Goal: Information Seeking & Learning: Find specific page/section

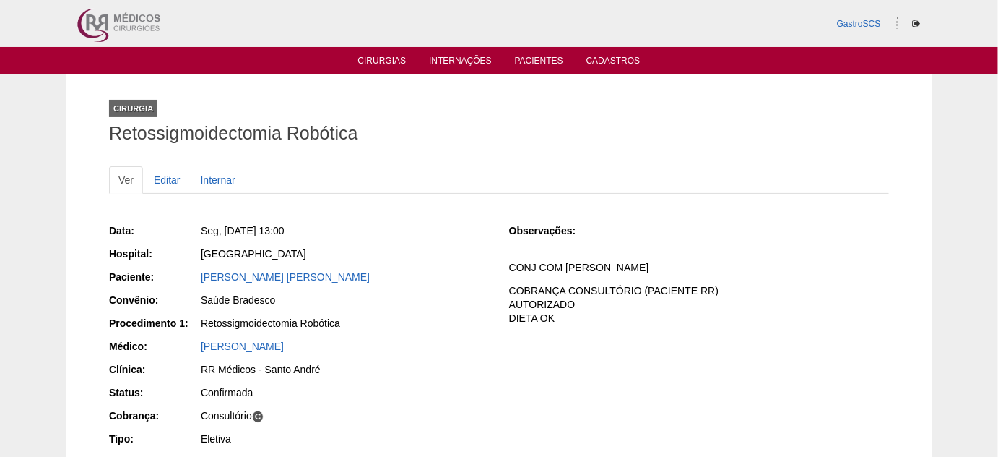
click at [345, 59] on ul "Cirurgias Internações Pacientes Cadastros" at bounding box center [499, 60] width 998 height 27
click at [387, 59] on link "Cirurgias" at bounding box center [382, 62] width 48 height 12
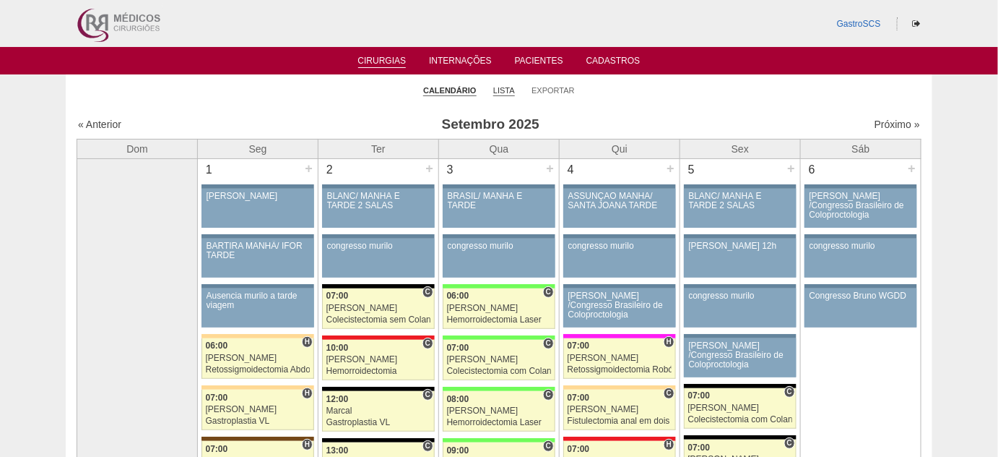
click at [511, 92] on link "Lista" at bounding box center [504, 90] width 22 height 11
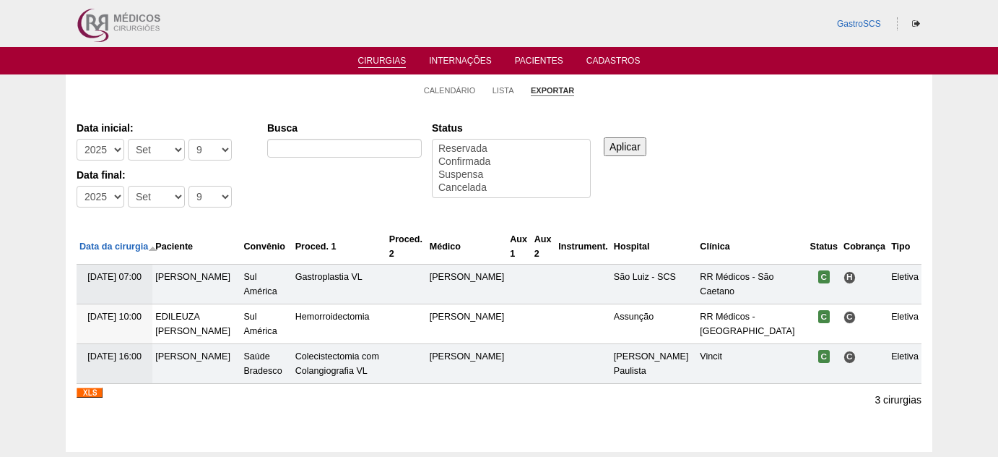
select select
click at [116, 147] on select "-Ano 2011 2012 2013 2014 2015 2016 2017 2018 2019 2020 2021 2022 2023 2024 2025…" at bounding box center [101, 150] width 48 height 22
select select "2020"
click at [77, 139] on select "-Ano 2011 2012 2013 2014 2015 2016 2017 2018 2019 2020 2021 2022 2023 2024 2025…" at bounding box center [101, 150] width 48 height 22
click at [163, 146] on select "-Mês Jan Fev Mar Abr Mai Jun Jul Ago Set Out Nov Dez" at bounding box center [156, 150] width 57 height 22
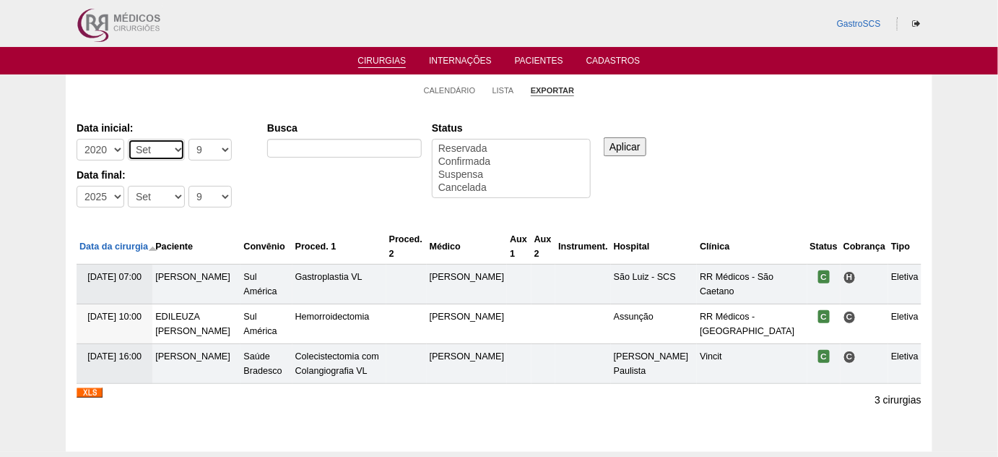
select select "1"
click at [128, 139] on select "-Mês Jan Fev Mar Abr Mai Jun Jul Ago Set Out Nov Dez" at bounding box center [156, 150] width 57 height 22
click at [206, 148] on select "-Dia 1 2 3 4 5 6 7 8 9 10 11 12 13 14 15 16 17 18 19 20 21 22 23 24 25 26 27 28…" at bounding box center [210, 150] width 43 height 22
select select "1"
click at [189, 139] on select "-Dia 1 2 3 4 5 6 7 8 9 10 11 12 13 14 15 16 17 18 19 20 21 22 23 24 25 26 27 28…" at bounding box center [210, 150] width 43 height 22
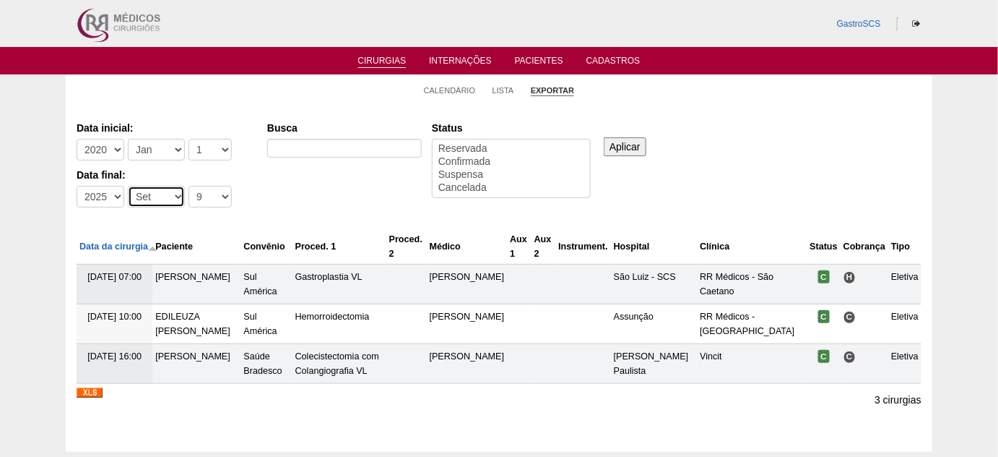
click at [163, 198] on select "-Mês Jan Fev Mar Abr Mai Jun Jul Ago Set Out Nov Dez" at bounding box center [156, 197] width 57 height 22
select select "8"
click at [128, 186] on select "-Mês Jan Fev Mar Abr Mai Jun Jul Ago Set Out Nov Dez" at bounding box center [156, 197] width 57 height 22
click at [202, 201] on select "-Dia 1 2 3 4 5 6 7 8 9 10 11 12 13 14 15 16 17 18 19 20 21 22 23 24 25 26 27 28…" at bounding box center [210, 197] width 43 height 22
select select "30"
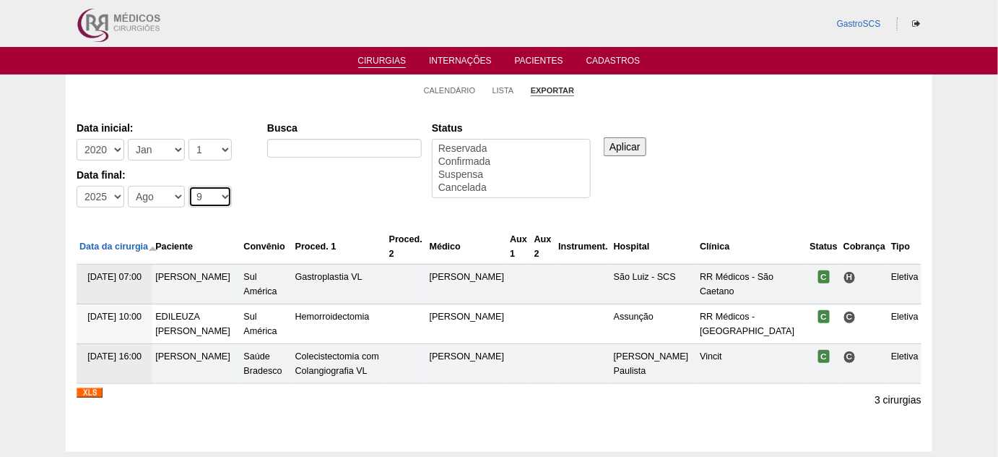
click at [189, 186] on select "-Dia 1 2 3 4 5 6 7 8 9 10 11 12 13 14 15 16 17 18 19 20 21 22 23 24 25 26 27 28…" at bounding box center [210, 197] width 43 height 22
click at [312, 147] on input "Busca" at bounding box center [344, 148] width 155 height 19
type input "herniorrafia incisional"
select select "conf"
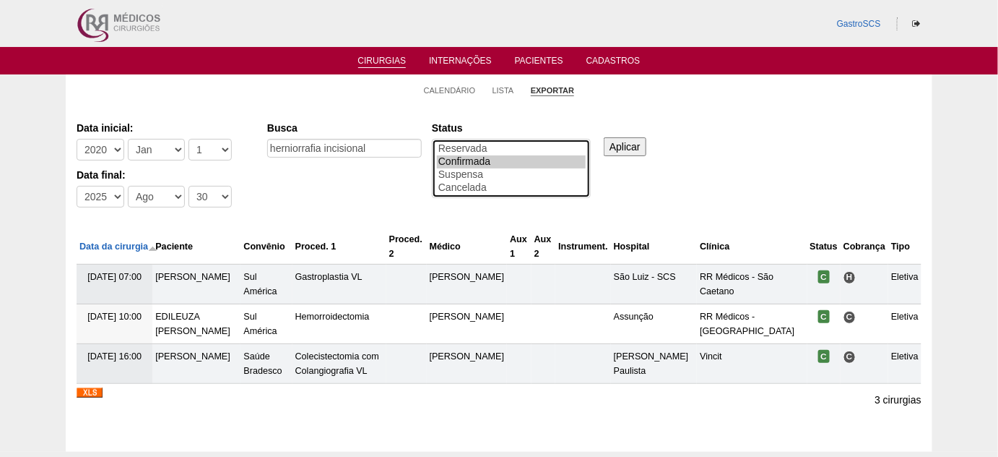
click at [472, 159] on option "Confirmada" at bounding box center [511, 161] width 149 height 13
click at [618, 152] on input "Aplicar" at bounding box center [625, 146] width 43 height 19
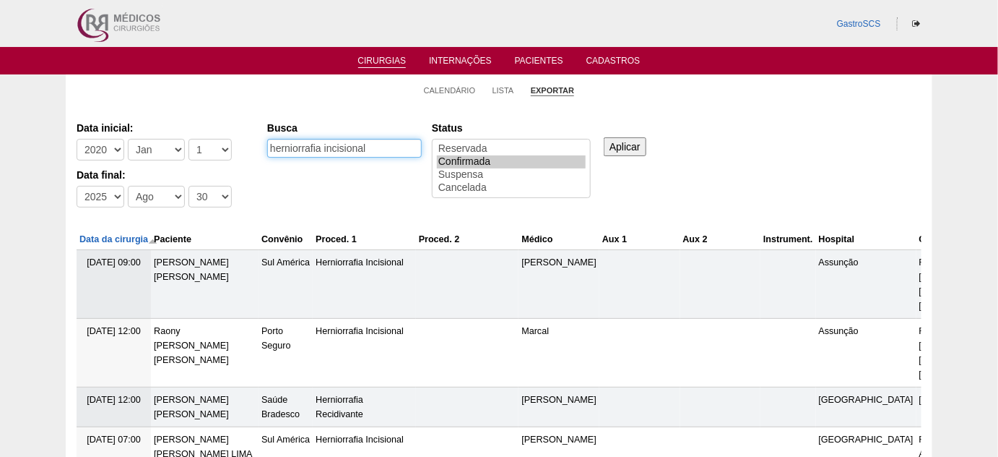
click at [306, 142] on input "herniorrafia incisional" at bounding box center [344, 148] width 155 height 19
type input "incisional"
click at [604, 137] on input "Aplicar" at bounding box center [625, 146] width 43 height 19
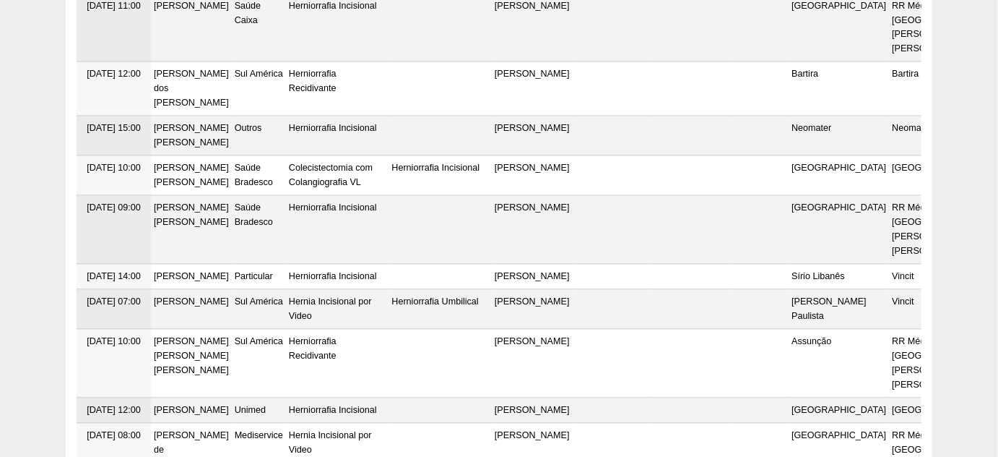
scroll to position [4552, 0]
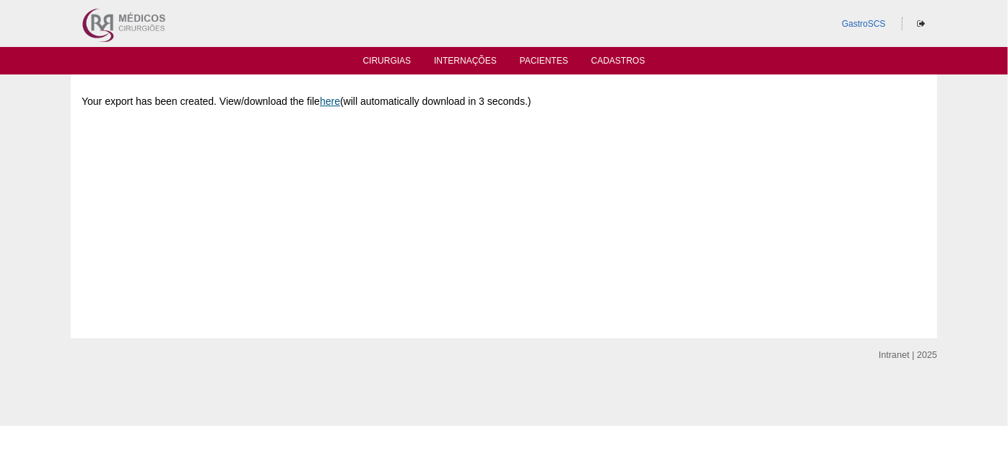
click at [332, 100] on link "here" at bounding box center [330, 101] width 20 height 12
click at [334, 98] on link "here" at bounding box center [330, 101] width 20 height 12
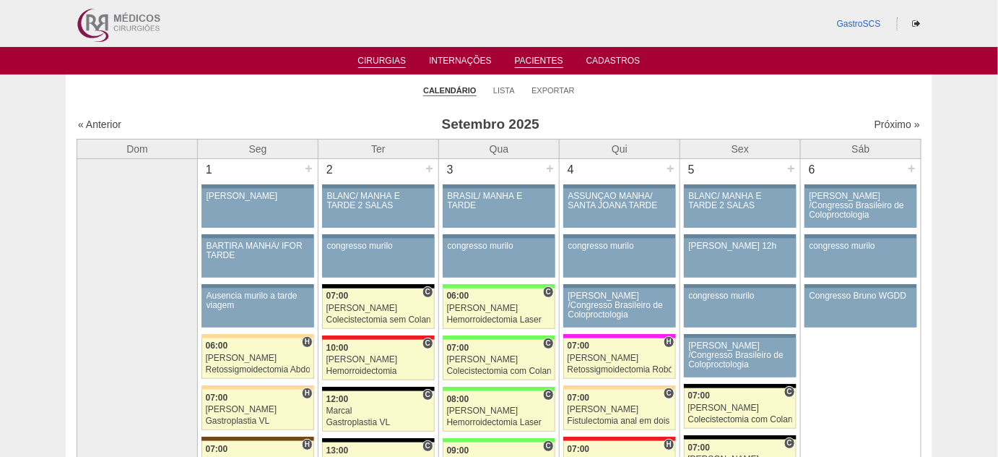
click at [534, 59] on link "Pacientes" at bounding box center [539, 62] width 48 height 12
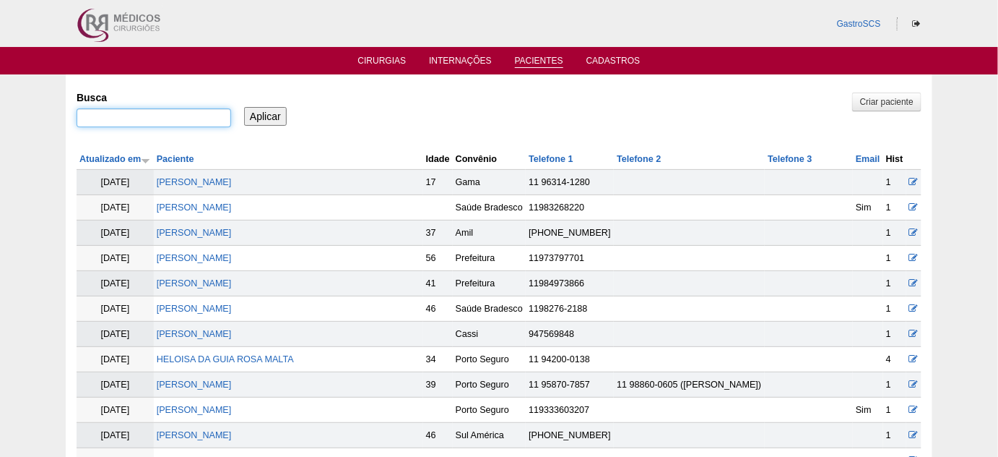
click at [111, 113] on input "Busca" at bounding box center [154, 117] width 155 height 19
paste input "[PERSON_NAME] [PERSON_NAME]"
type input ""[PERSON_NAME] [PERSON_NAME]""
click at [244, 107] on input "Aplicar" at bounding box center [265, 116] width 43 height 19
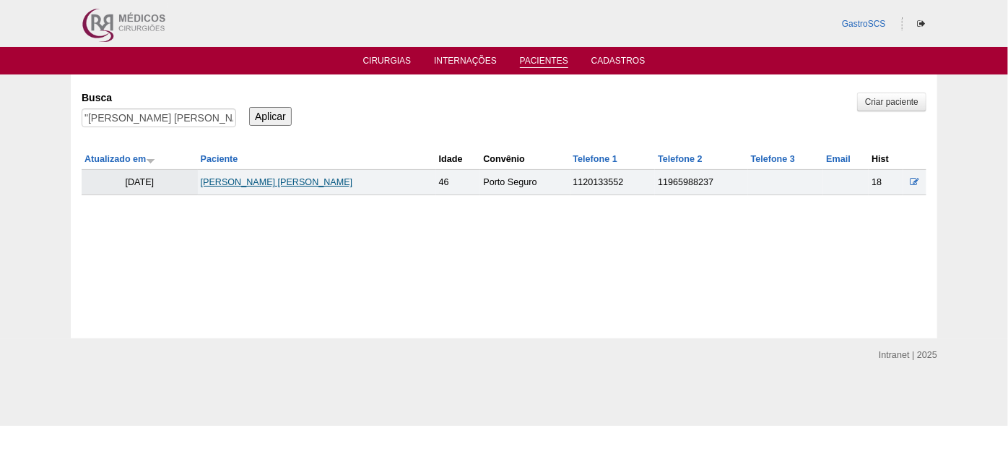
click at [301, 180] on link "ELIANE CARDOZO MIRANDA" at bounding box center [277, 182] width 152 height 10
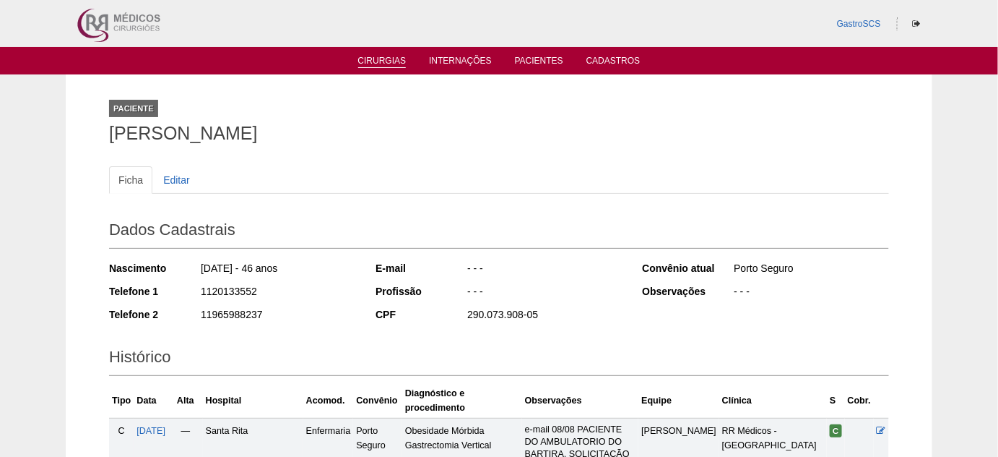
click at [376, 63] on link "Cirurgias" at bounding box center [382, 62] width 48 height 12
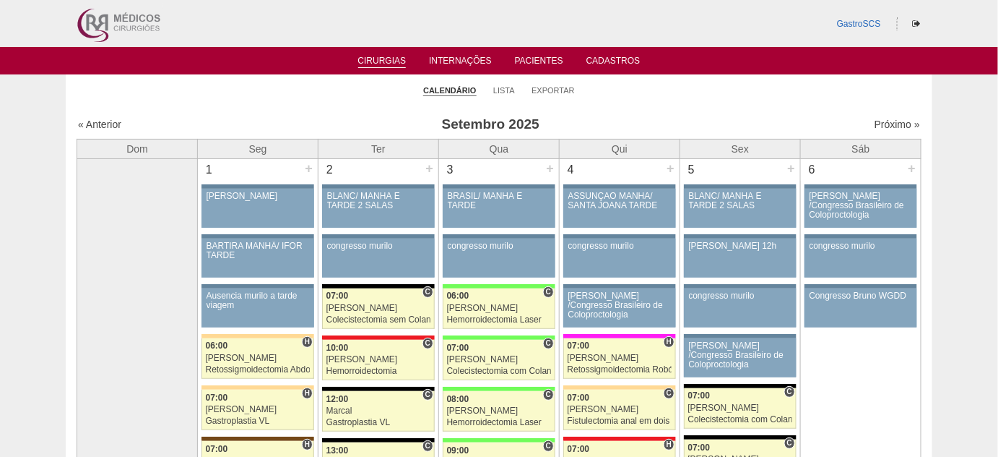
click at [530, 53] on ul "Cirurgias Internações Pacientes Cadastros" at bounding box center [499, 60] width 998 height 27
click at [530, 59] on link "Pacientes" at bounding box center [539, 62] width 48 height 12
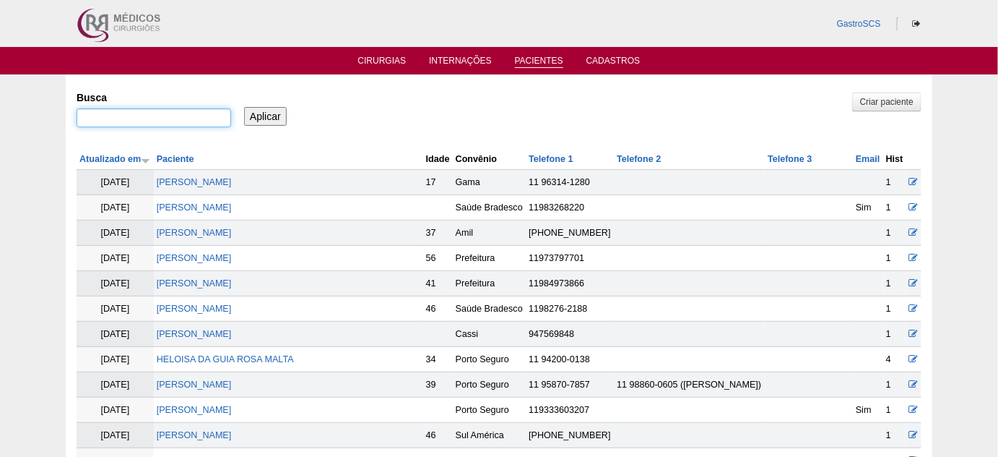
click at [111, 118] on input "Busca" at bounding box center [154, 117] width 155 height 19
paste input "[PERSON_NAME]"
type input ""[PERSON_NAME]""
click at [244, 107] on input "Aplicar" at bounding box center [265, 116] width 43 height 19
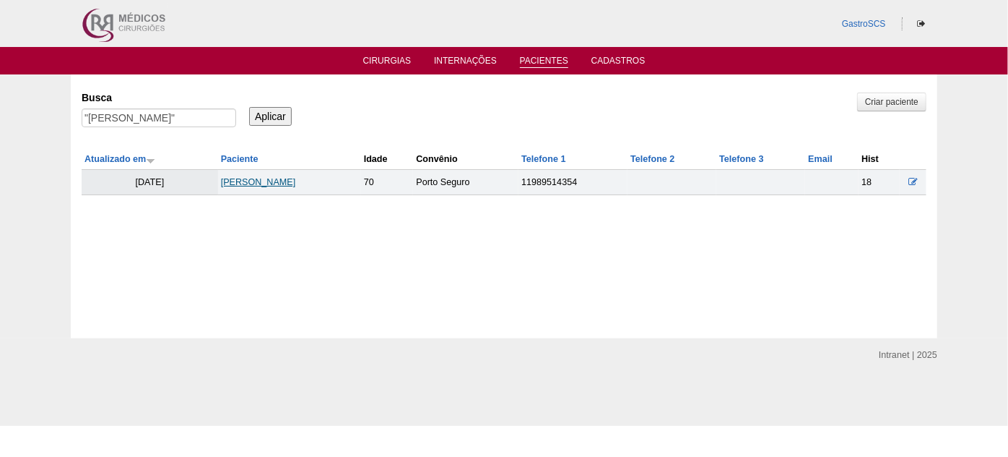
click at [279, 182] on link "SILVIO BASSO NETO" at bounding box center [258, 182] width 75 height 10
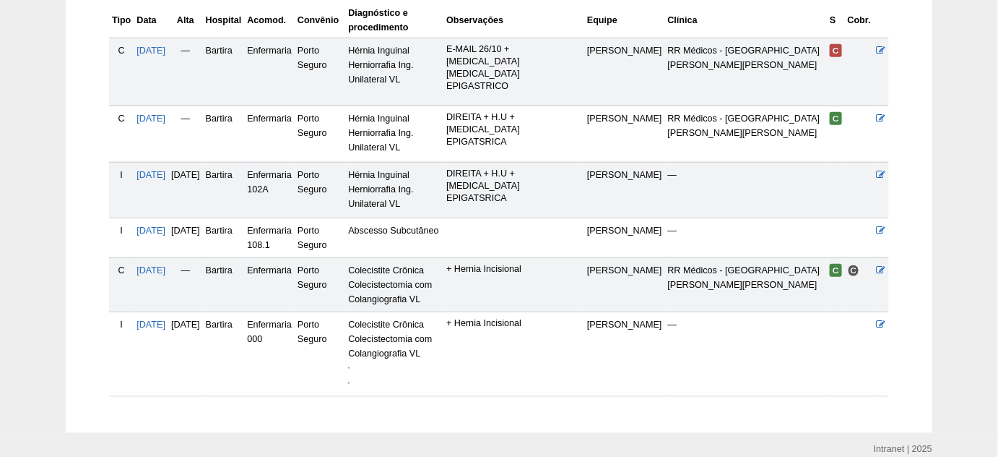
scroll to position [394, 0]
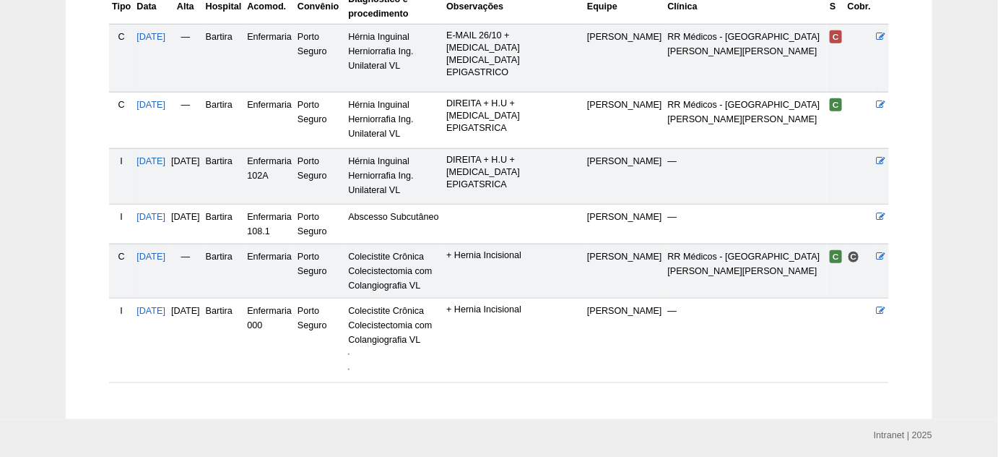
click at [350, 353] on img at bounding box center [348, 353] width 1 height 1
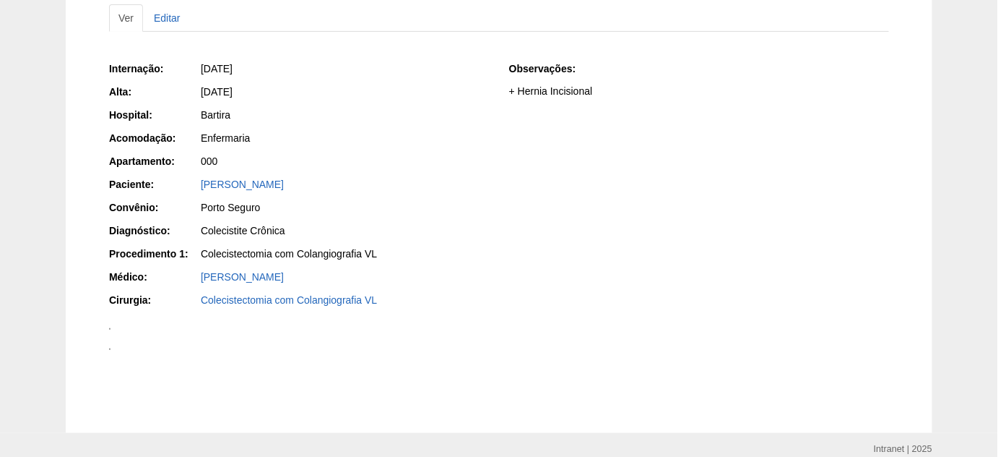
scroll to position [157, 0]
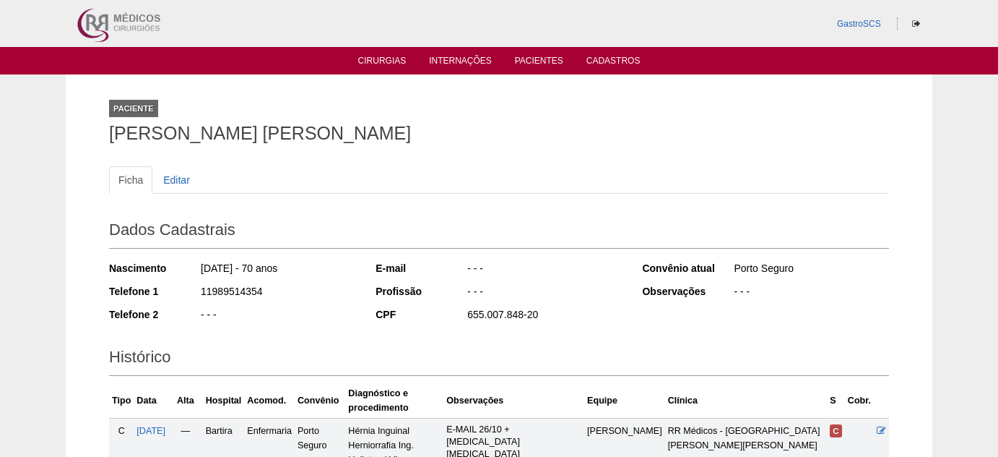
scroll to position [382, 0]
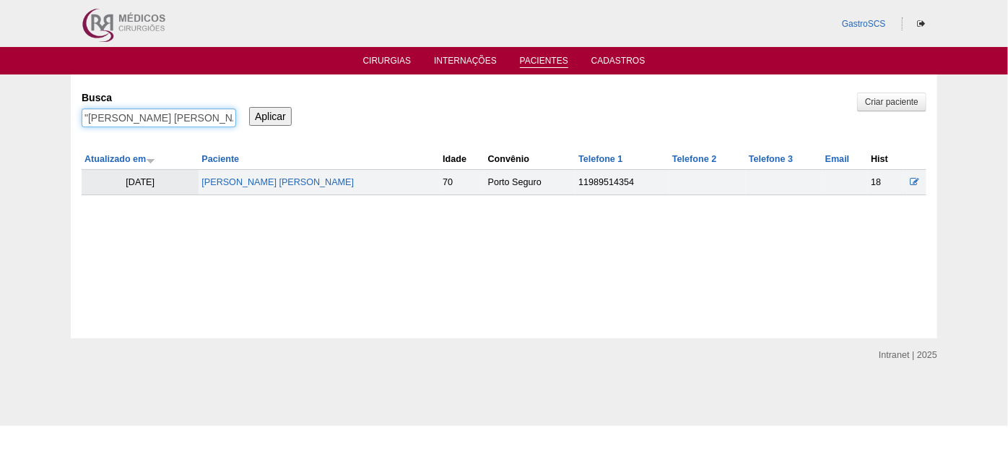
drag, startPoint x: 186, startPoint y: 118, endPoint x: 87, endPoint y: 124, distance: 99.2
click at [87, 124] on input ""SILVIO BASSO NETO"" at bounding box center [159, 117] width 155 height 19
paste input "Wagner Correa Loures"
type input ""Wagner Correa Loures""
click at [267, 116] on input "Aplicar" at bounding box center [270, 116] width 43 height 19
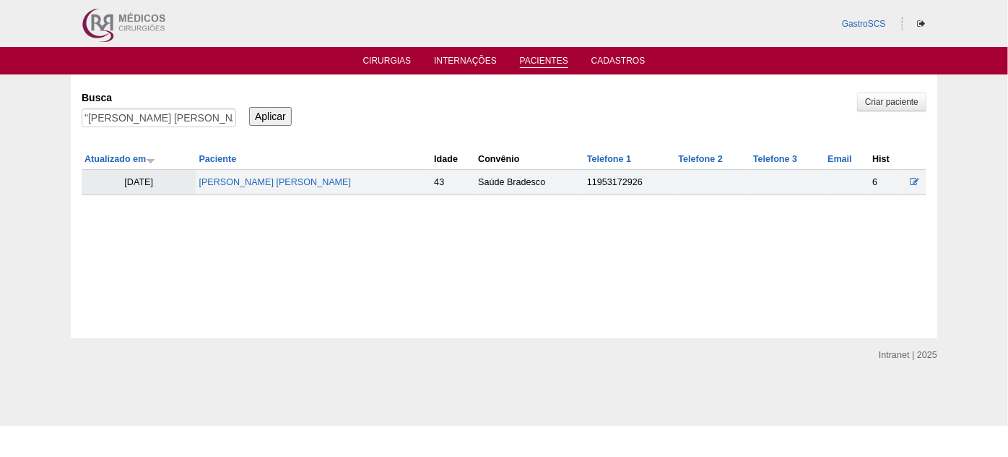
click at [258, 173] on td "[PERSON_NAME] [PERSON_NAME]" at bounding box center [313, 182] width 235 height 25
click at [256, 178] on link "[PERSON_NAME] [PERSON_NAME]" at bounding box center [275, 182] width 152 height 10
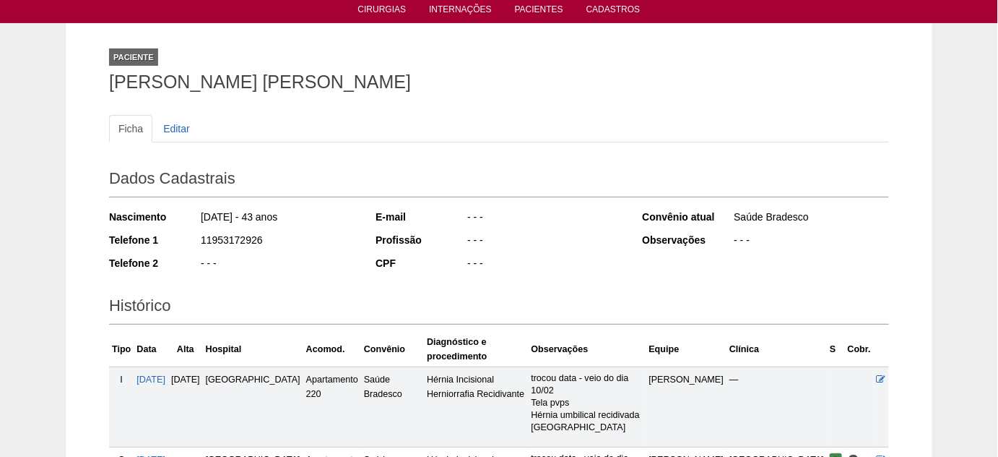
scroll to position [131, 0]
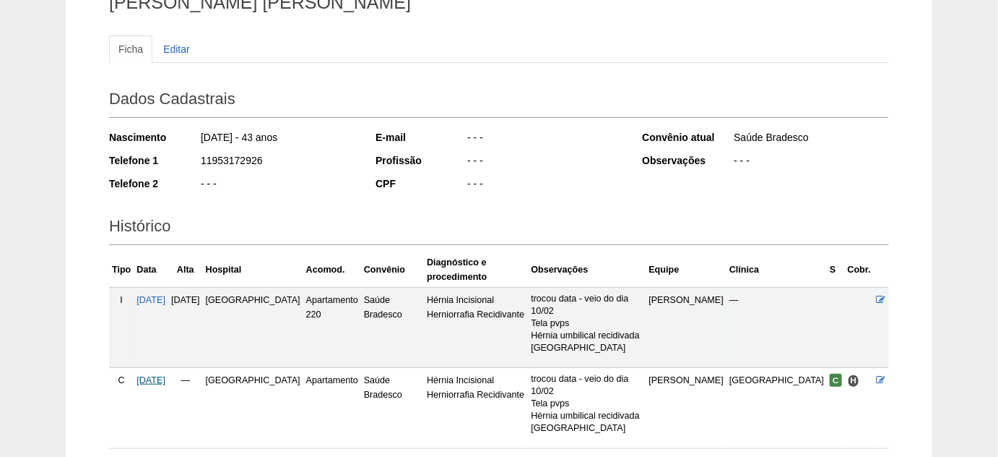
click at [165, 375] on span "[DATE]" at bounding box center [151, 380] width 29 height 10
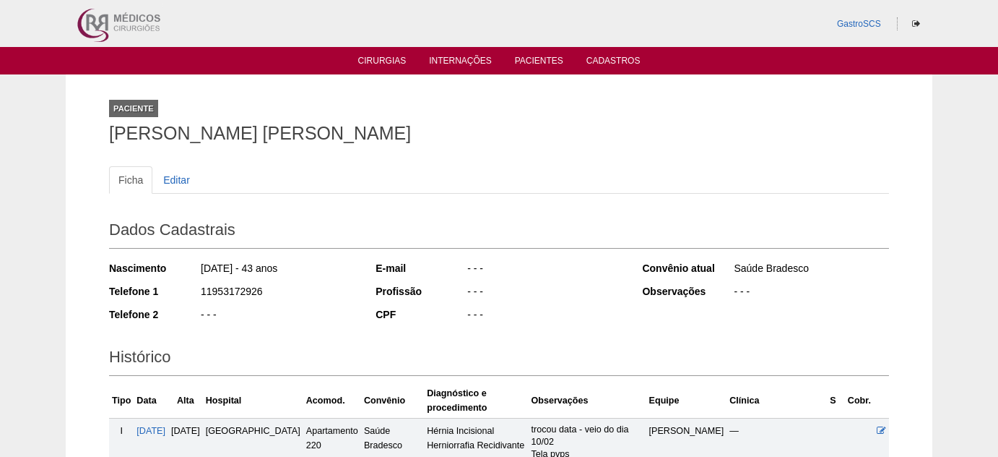
scroll to position [132, 0]
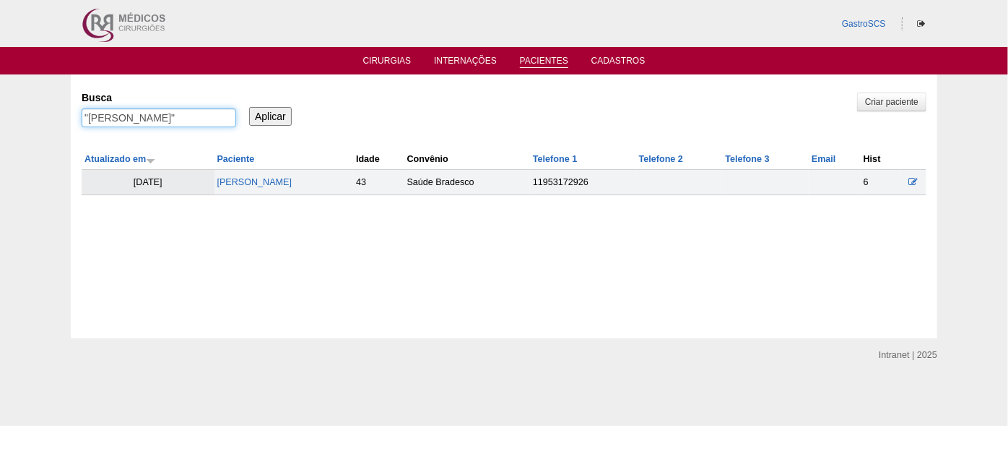
drag, startPoint x: 189, startPoint y: 119, endPoint x: 1, endPoint y: 100, distance: 188.8
click at [4, 101] on div "Pacientes Criar paciente [GEOGRAPHIC_DATA] "[PERSON_NAME]" Aplicar Atualizado e…" at bounding box center [504, 206] width 1008 height 264
paste input "[PERSON_NAME]"
type input "[PERSON_NAME]""
click at [249, 107] on input "Aplicar" at bounding box center [270, 116] width 43 height 19
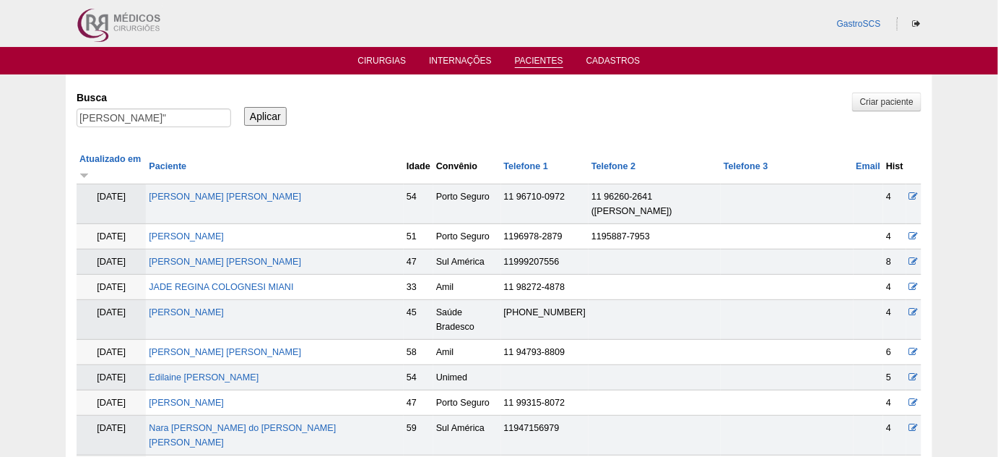
click at [82, 113] on input "Sandra Regina Askinis Paschoalino"" at bounding box center [154, 117] width 155 height 19
type input ""[PERSON_NAME]""
click at [244, 107] on input "Aplicar" at bounding box center [265, 116] width 43 height 19
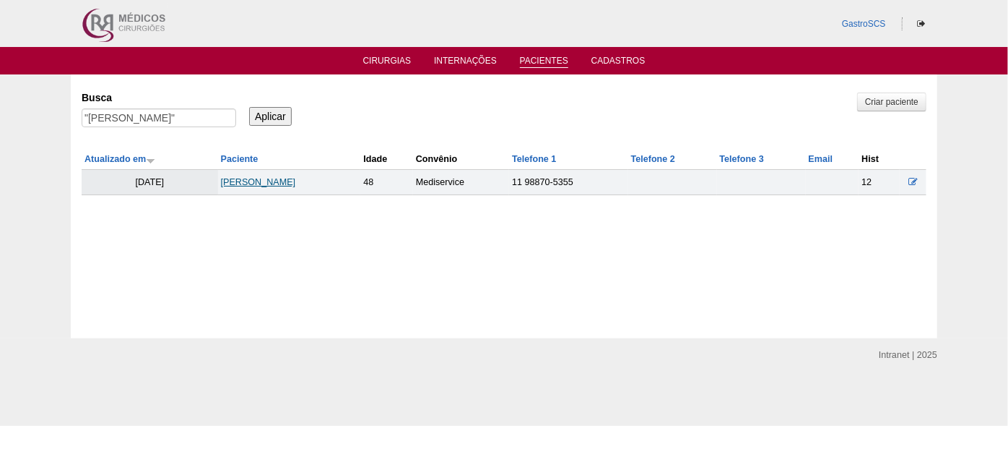
click at [294, 185] on link "[PERSON_NAME]" at bounding box center [258, 182] width 75 height 10
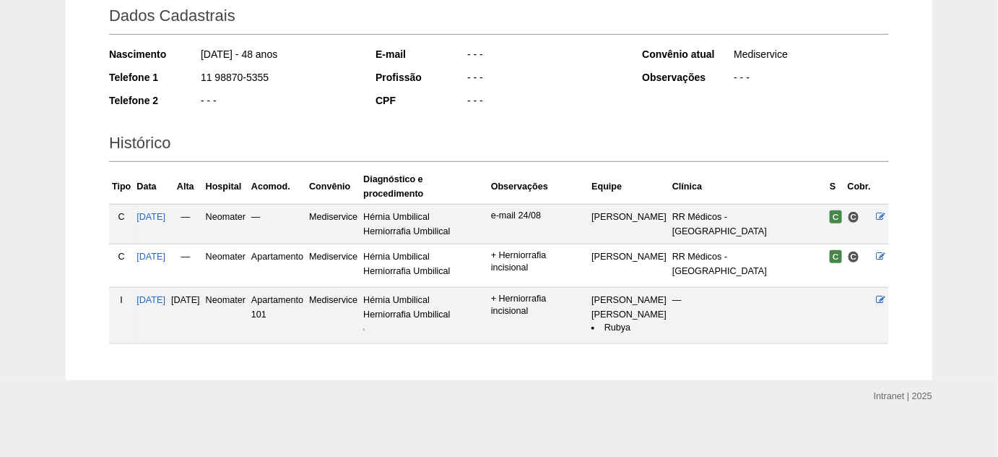
scroll to position [237, 0]
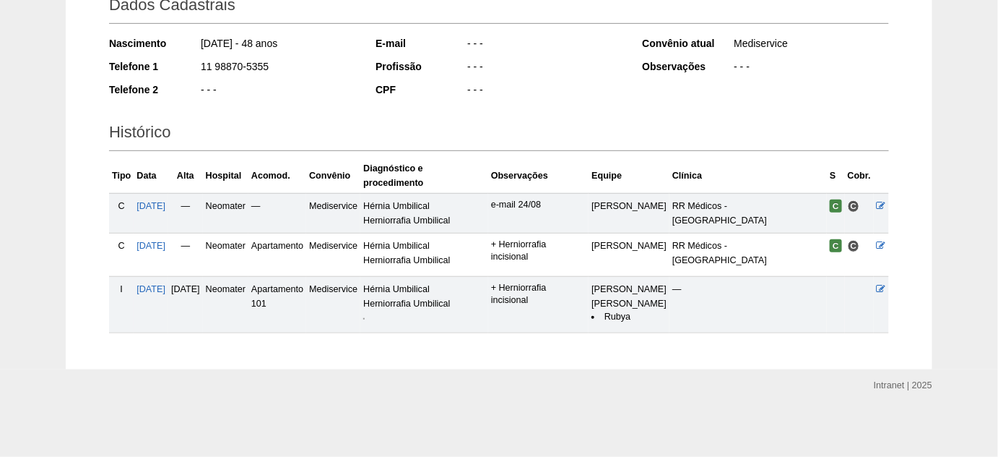
click at [360, 312] on td "Mediservice" at bounding box center [333, 305] width 54 height 56
click at [365, 318] on img at bounding box center [363, 318] width 1 height 1
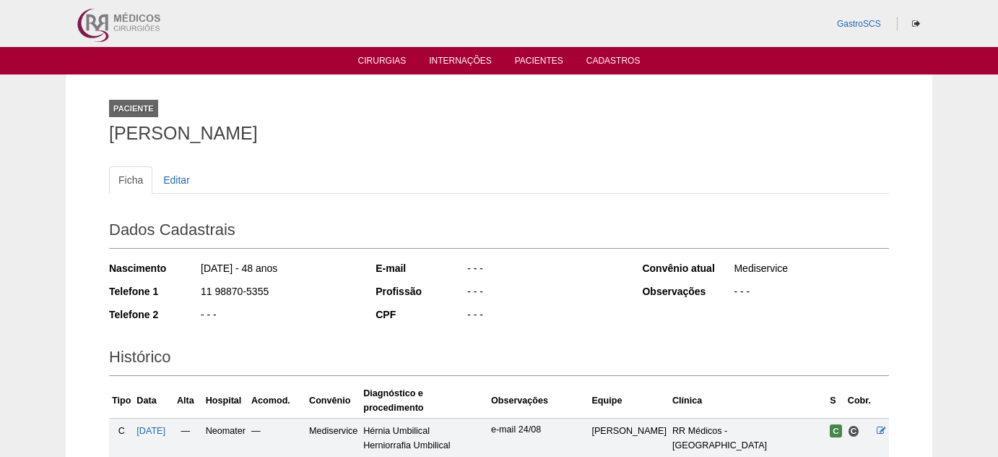
scroll to position [231, 0]
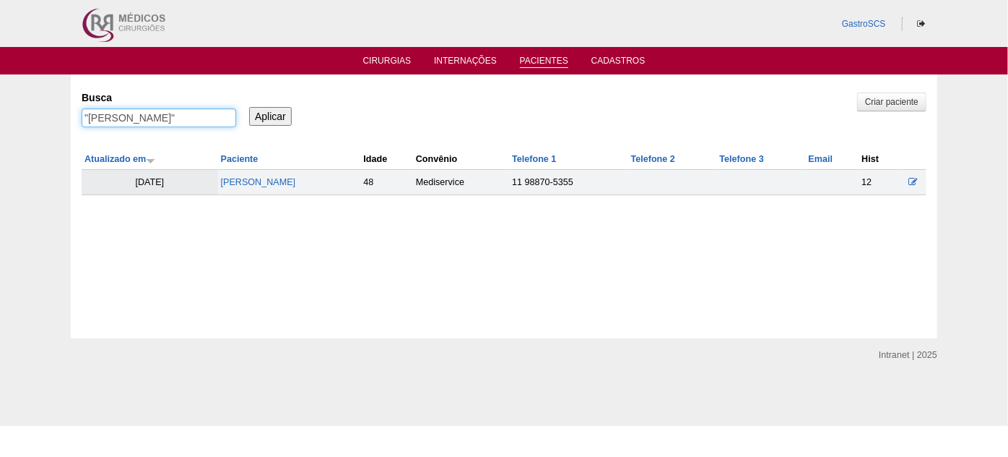
drag, startPoint x: 229, startPoint y: 118, endPoint x: 82, endPoint y: 115, distance: 146.7
click at [82, 115] on input ""Sandra Regina Askinis Paschoalino"" at bounding box center [159, 117] width 155 height 19
drag, startPoint x: 100, startPoint y: 115, endPoint x: 61, endPoint y: 111, distance: 39.2
click at [61, 111] on div "Pacientes Criar paciente Busca lino" Aplicar Atualizado em Paciente Idade" at bounding box center [504, 206] width 1008 height 264
paste input "SAMUEL JOSÉ DE OLIVEIRA FILHO"
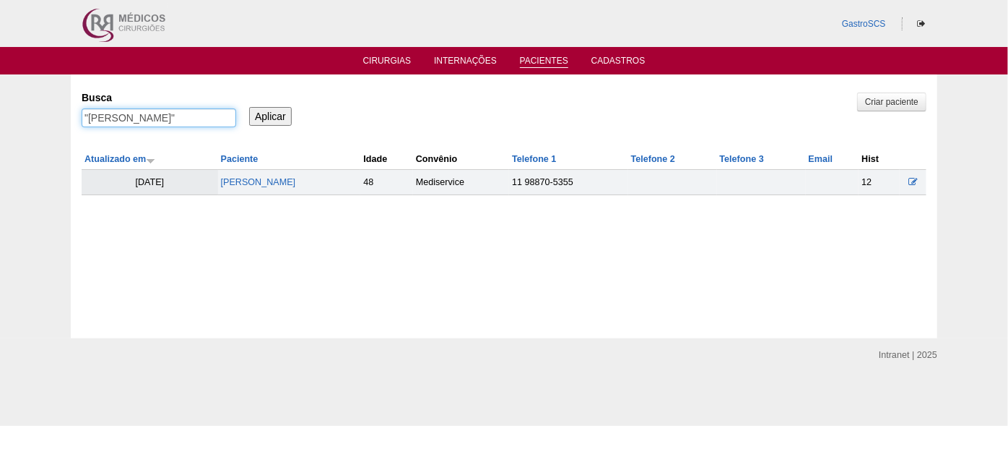
scroll to position [0, 23]
type input ""SAMUEL JOSÉ DE OLIVEIRA FILHO""
click at [249, 107] on input "Aplicar" at bounding box center [270, 116] width 43 height 19
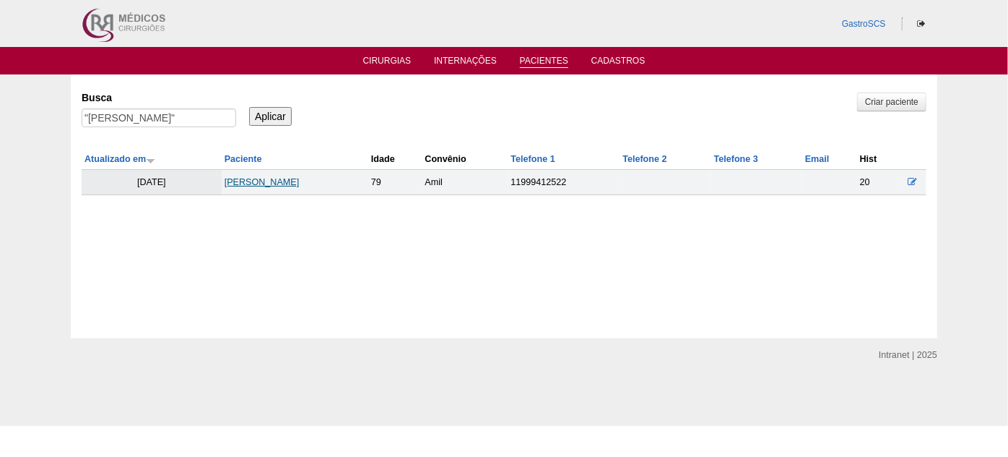
click at [288, 181] on link "[PERSON_NAME]" at bounding box center [262, 182] width 75 height 10
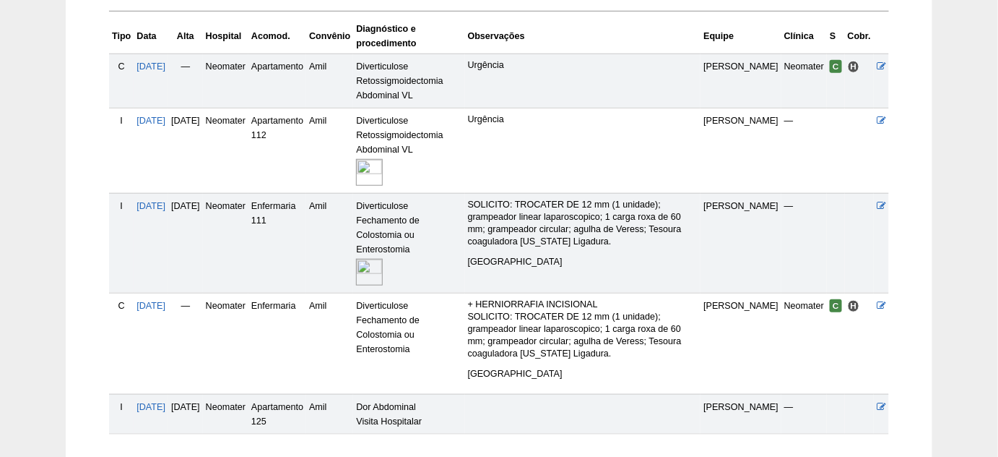
scroll to position [394, 0]
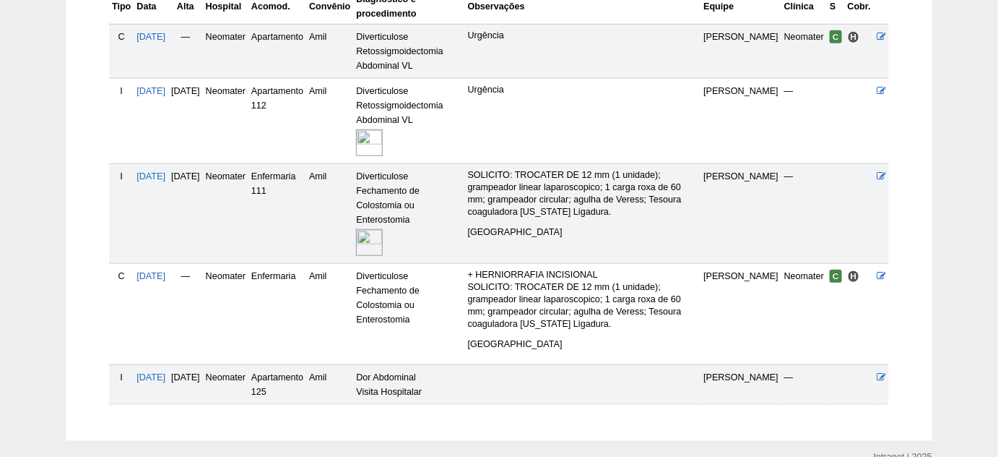
click at [383, 233] on img at bounding box center [369, 242] width 27 height 27
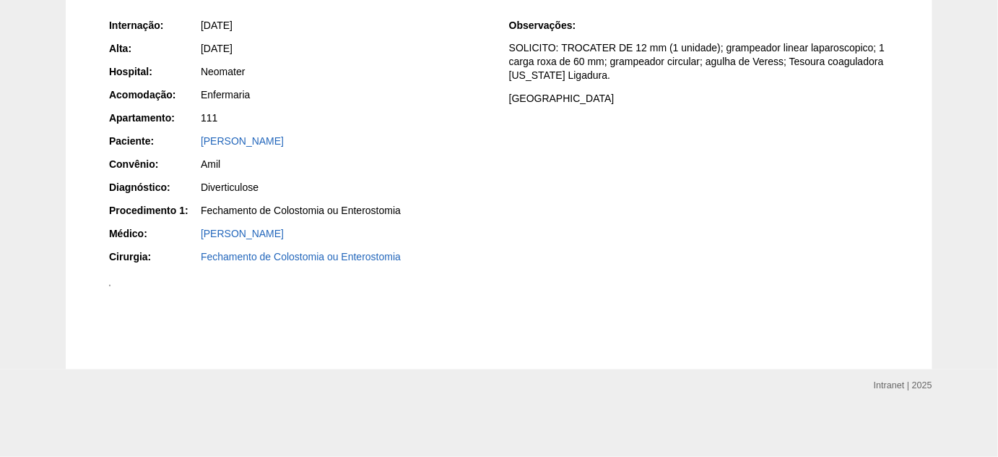
scroll to position [591, 0]
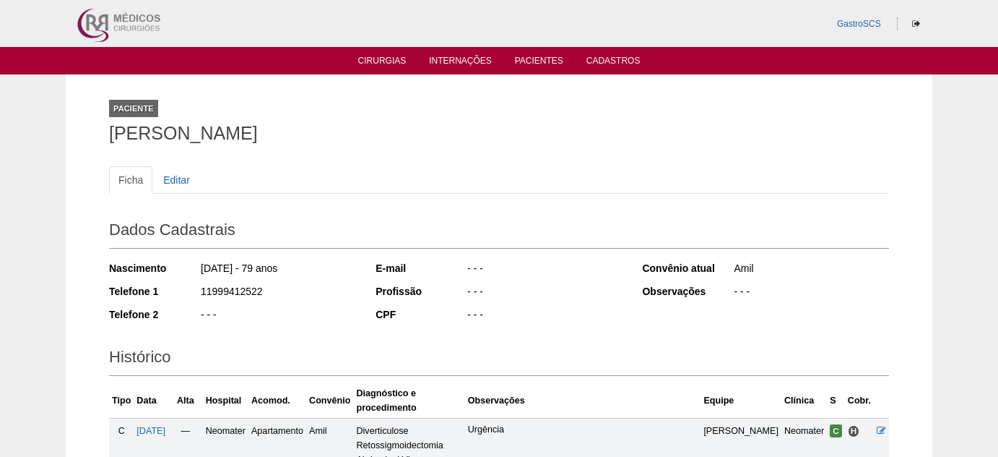
scroll to position [382, 0]
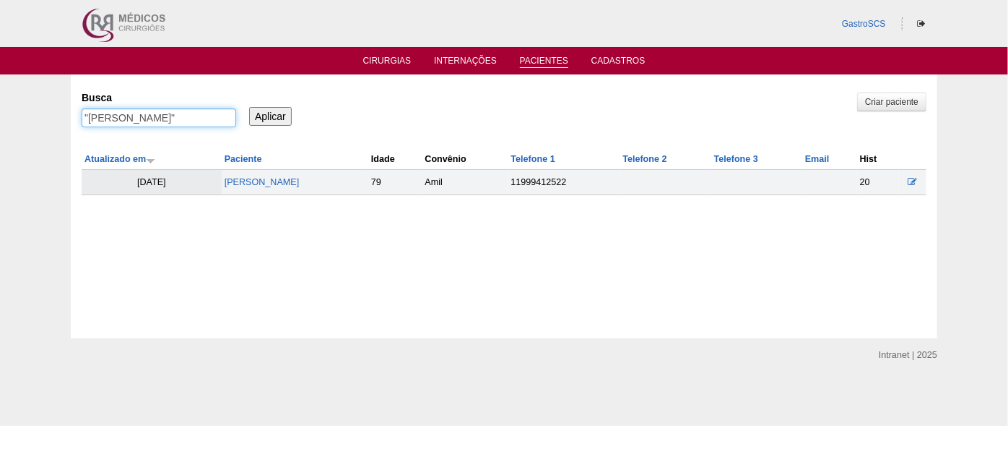
scroll to position [0, 27]
drag, startPoint x: 90, startPoint y: 115, endPoint x: 231, endPoint y: 124, distance: 141.9
click at [231, 124] on input ""SAMUEL JOSÉ DE OLIVEIRA FILHO"" at bounding box center [159, 117] width 155 height 19
paste input "[PERSON_NAME]"
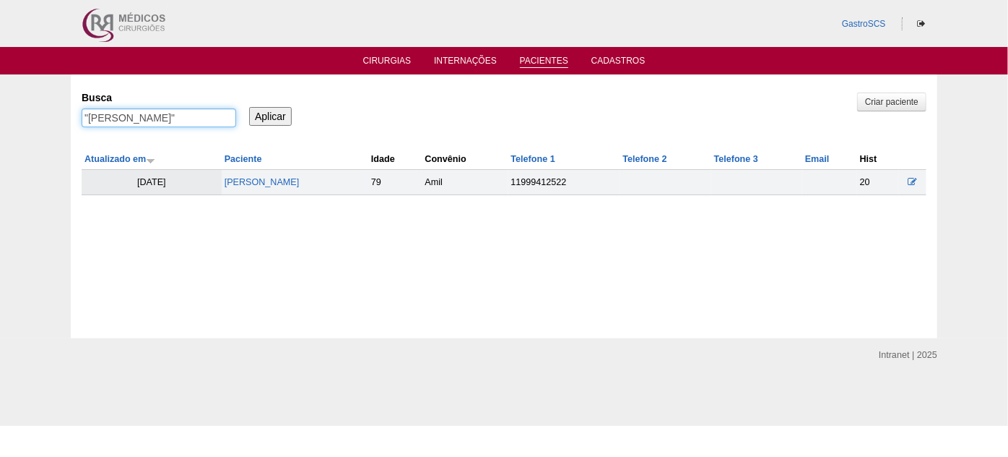
type input ""Maria Aparecida Rossi""
click at [268, 116] on input "Aplicar" at bounding box center [270, 116] width 43 height 19
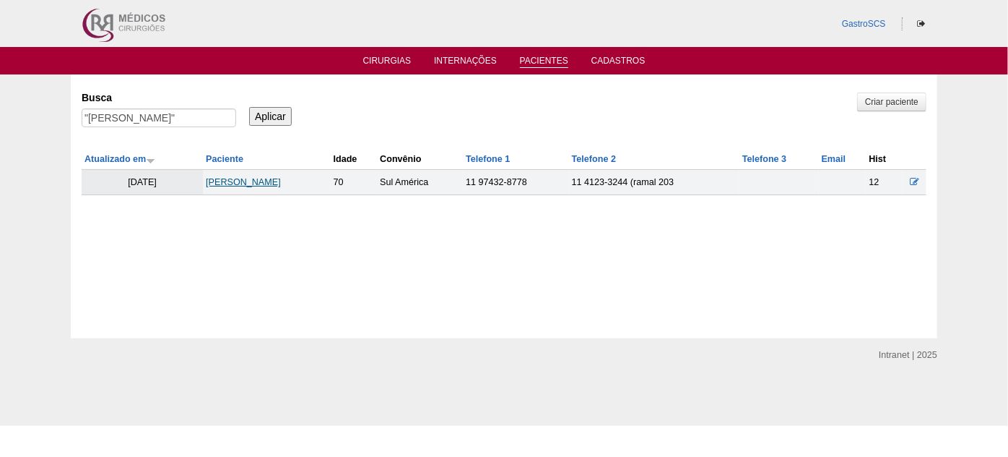
click at [269, 181] on link "[PERSON_NAME]" at bounding box center [243, 182] width 75 height 10
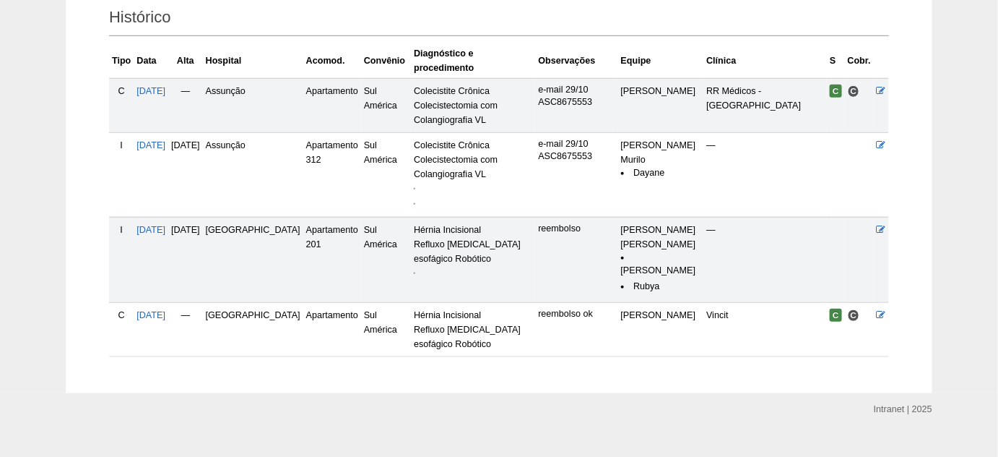
scroll to position [377, 0]
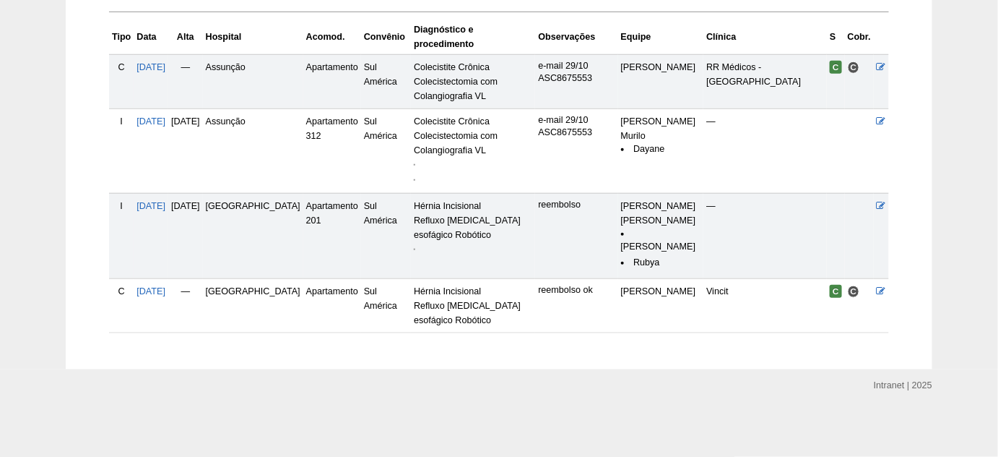
click at [414, 250] on img at bounding box center [414, 248] width 1 height 1
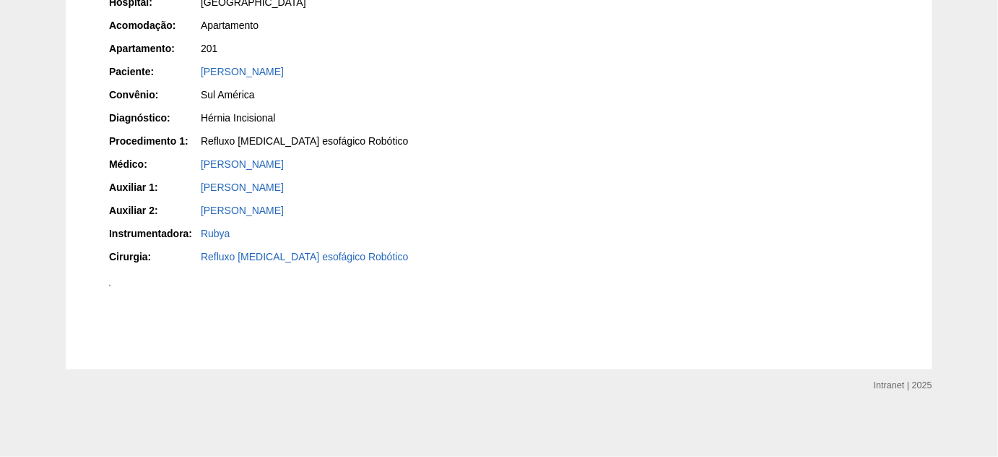
scroll to position [591, 0]
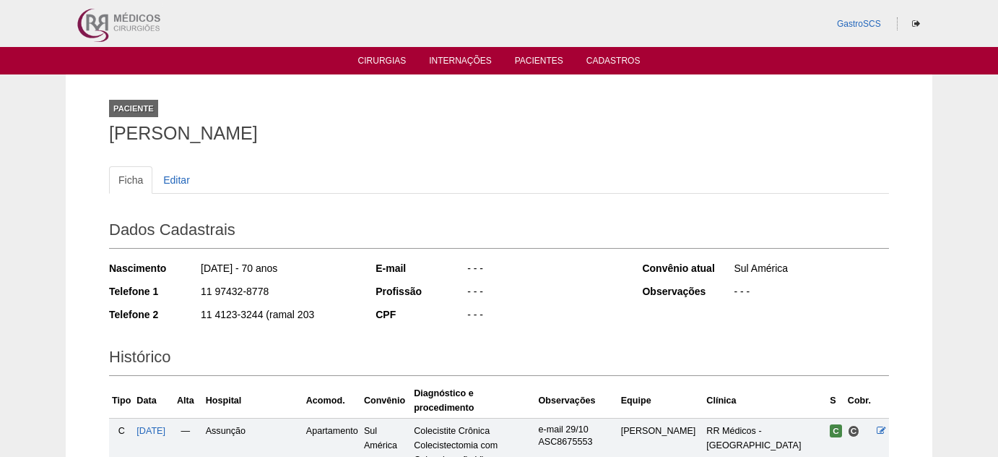
scroll to position [377, 0]
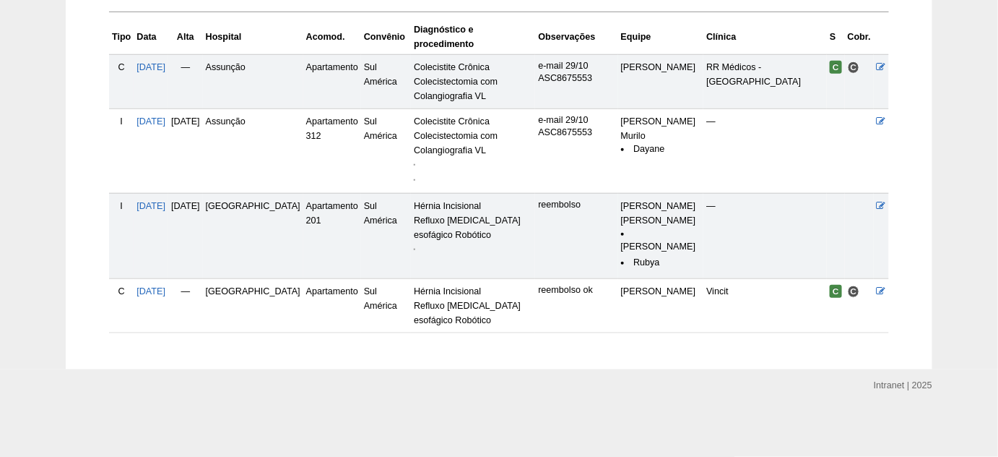
click at [414, 164] on img at bounding box center [414, 164] width 1 height 1
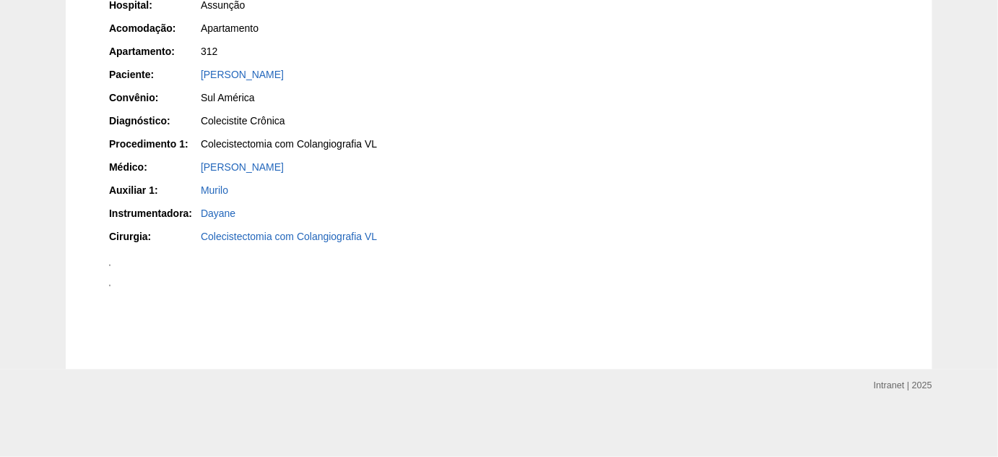
scroll to position [657, 0]
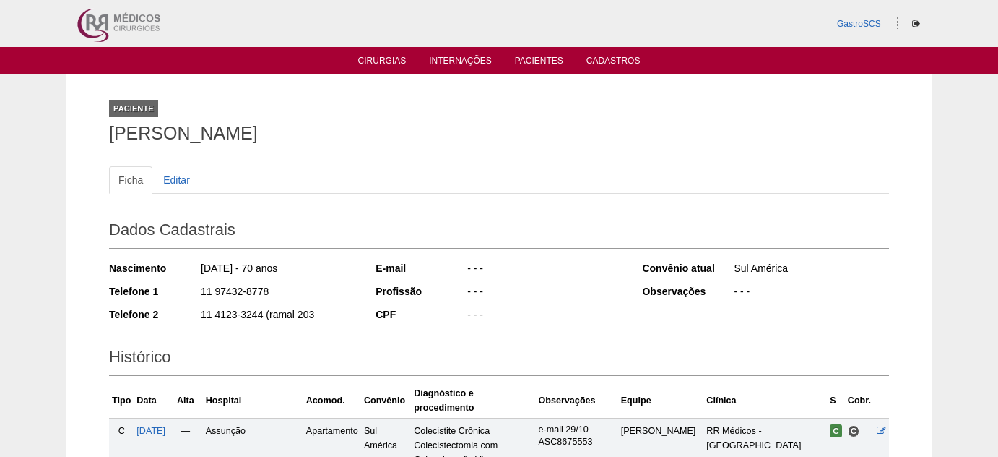
scroll to position [377, 0]
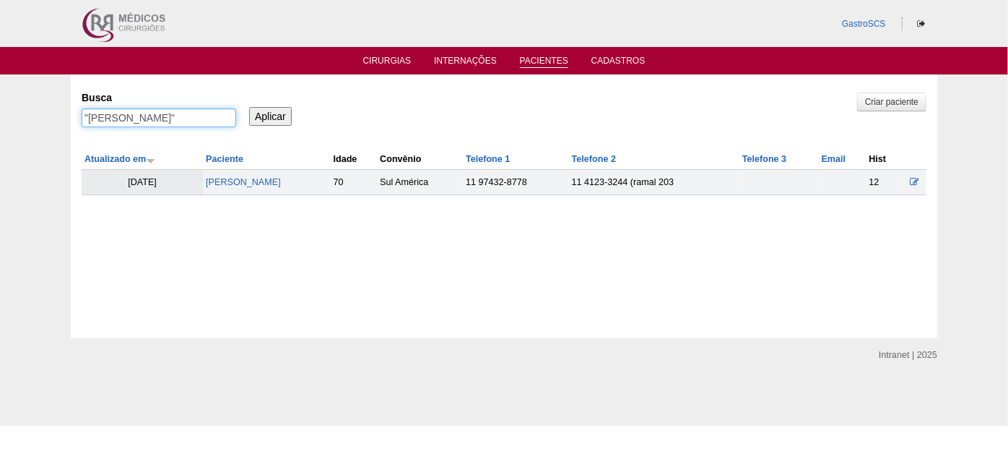
drag, startPoint x: 189, startPoint y: 121, endPoint x: 87, endPoint y: 112, distance: 101.5
click at [87, 112] on input ""[PERSON_NAME]"" at bounding box center [159, 117] width 155 height 19
paste input "[PERSON_NAME]"
type input ""[PERSON_NAME]""
click at [249, 107] on input "Aplicar" at bounding box center [270, 116] width 43 height 19
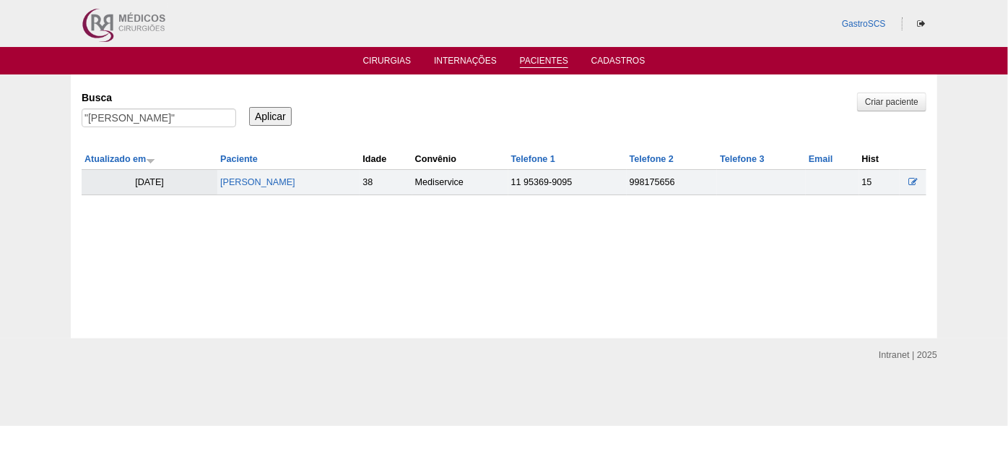
click at [307, 172] on td "[PERSON_NAME]" at bounding box center [288, 182] width 142 height 25
click at [295, 179] on link "[PERSON_NAME]" at bounding box center [257, 182] width 75 height 10
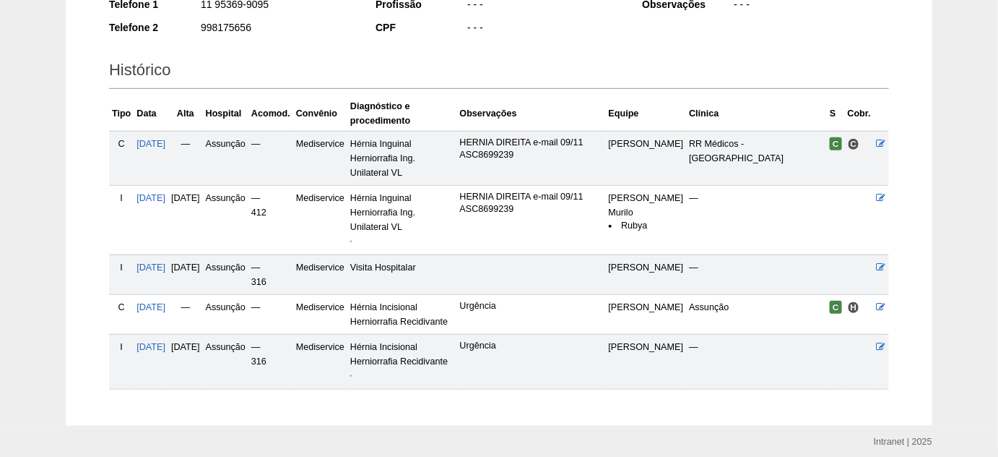
scroll to position [328, 0]
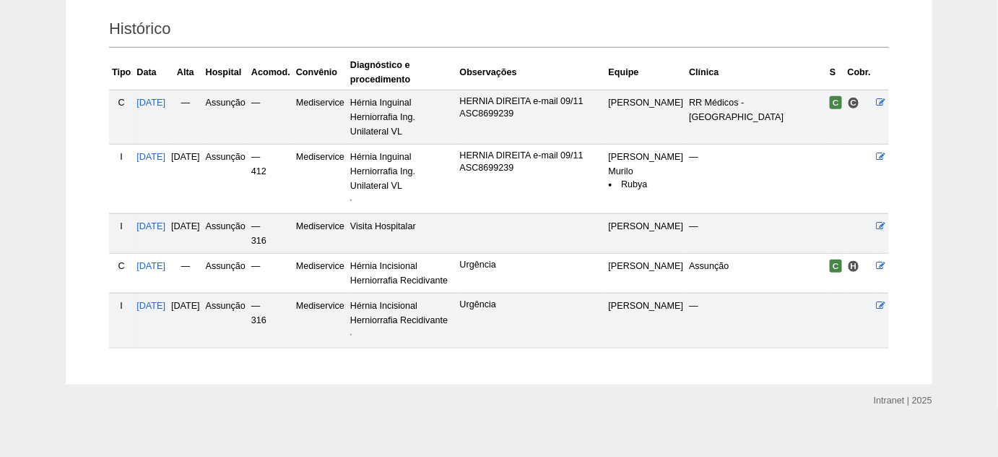
click at [352, 335] on img at bounding box center [350, 334] width 1 height 1
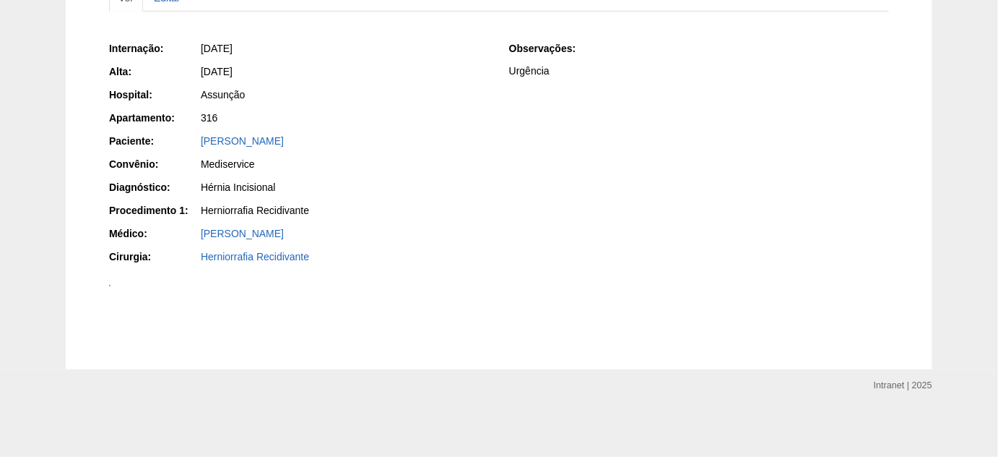
scroll to position [509, 0]
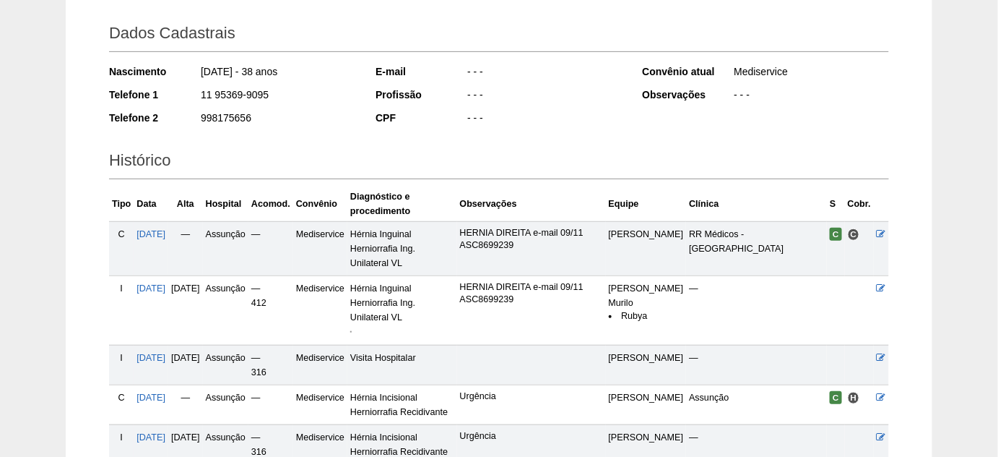
scroll to position [65, 0]
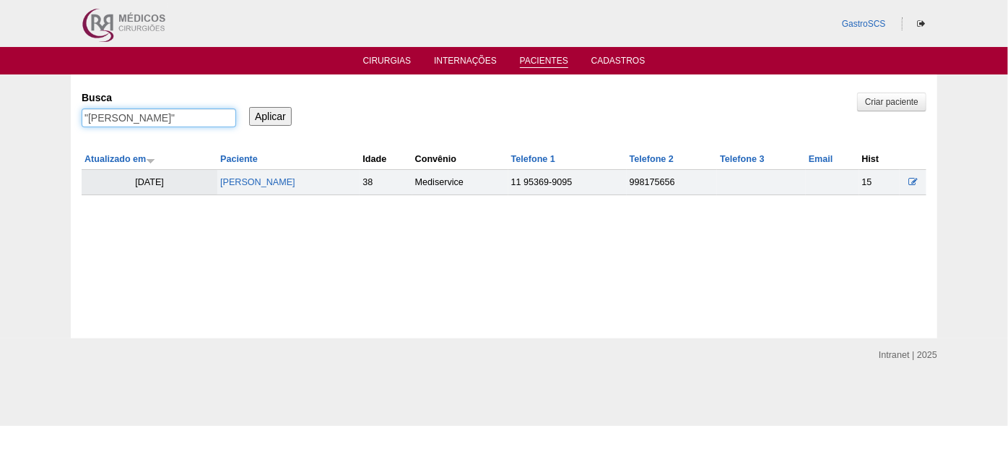
drag, startPoint x: 219, startPoint y: 118, endPoint x: 76, endPoint y: 113, distance: 143.1
click at [76, 113] on div "Pacientes Criar paciente [GEOGRAPHIC_DATA] "[PERSON_NAME]" Aplicar Atualizado e…" at bounding box center [504, 206] width 867 height 264
paste input "[PERSON_NAME]"
type input ""[PERSON_NAME]""
click at [249, 107] on input "Aplicar" at bounding box center [270, 116] width 43 height 19
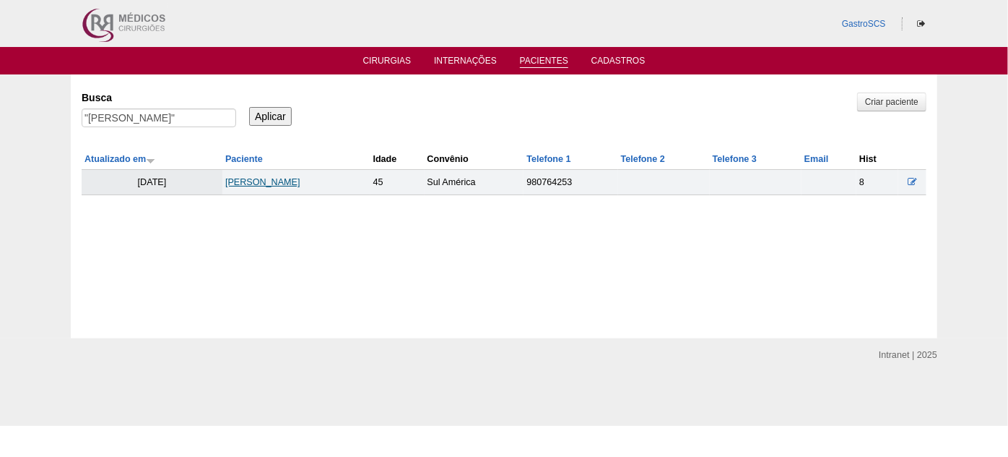
click at [271, 179] on link "[PERSON_NAME]" at bounding box center [262, 182] width 75 height 10
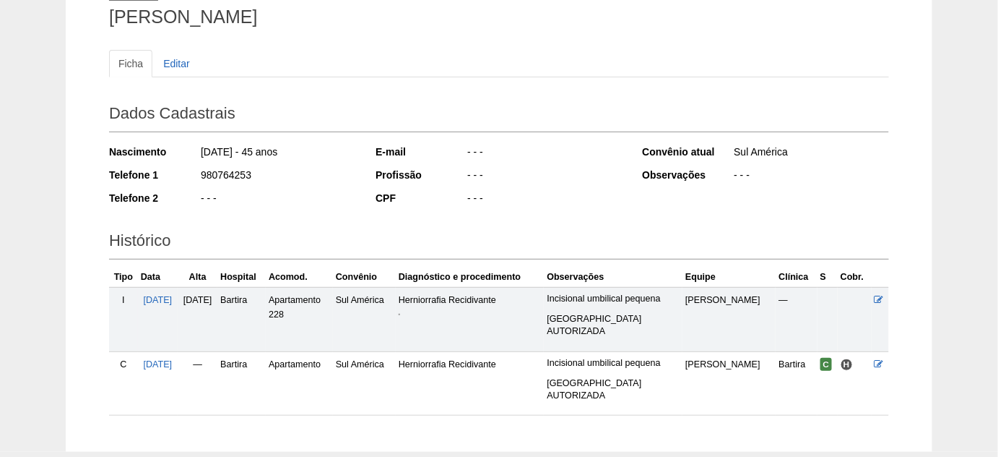
scroll to position [196, 0]
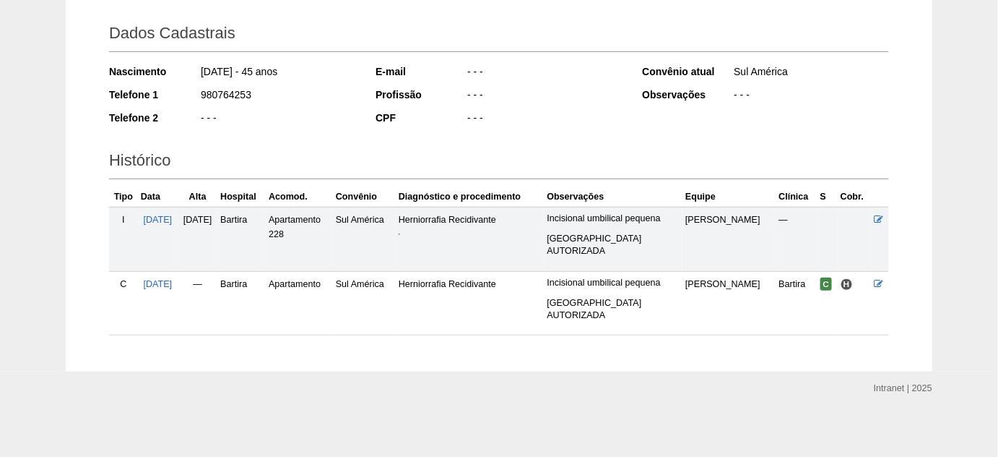
click at [400, 235] on img at bounding box center [399, 233] width 1 height 1
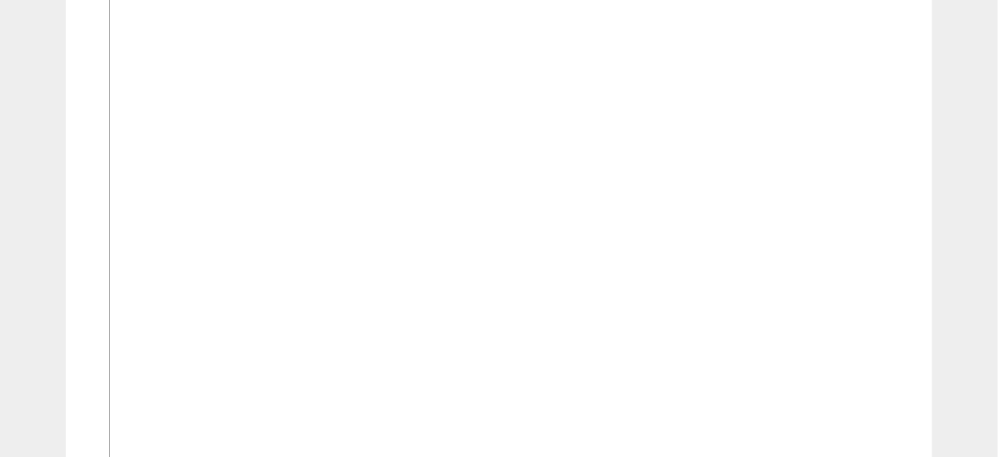
scroll to position [525, 0]
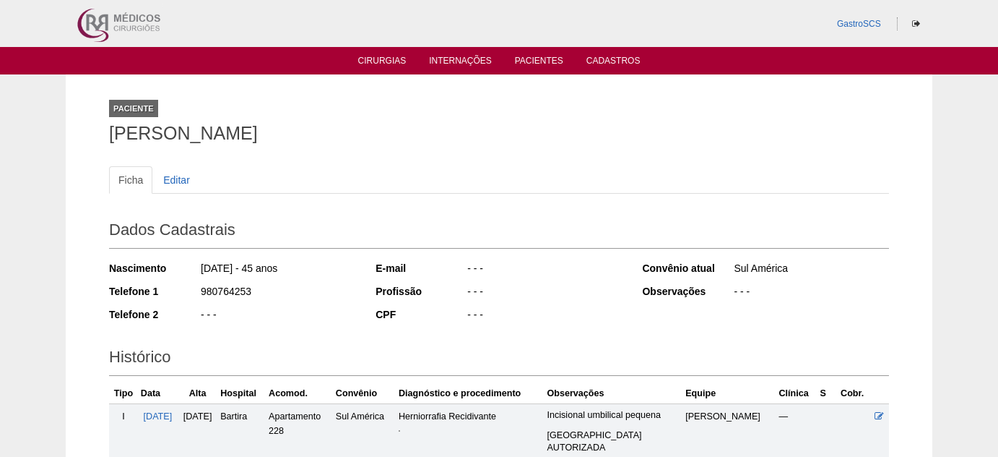
scroll to position [196, 0]
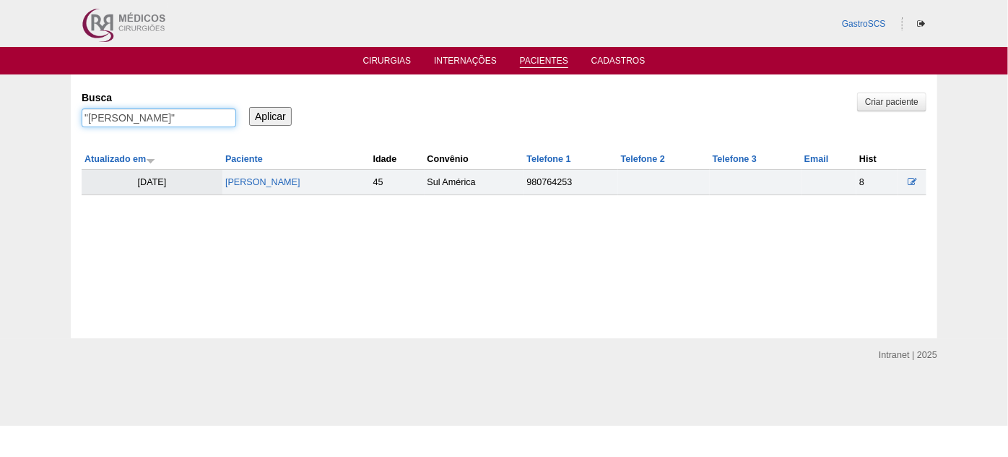
drag, startPoint x: 204, startPoint y: 119, endPoint x: 90, endPoint y: 123, distance: 113.5
click at [90, 123] on input ""[PERSON_NAME]"" at bounding box center [159, 117] width 155 height 19
paste input "[PERSON_NAME]"
type input ""[PERSON_NAME]""
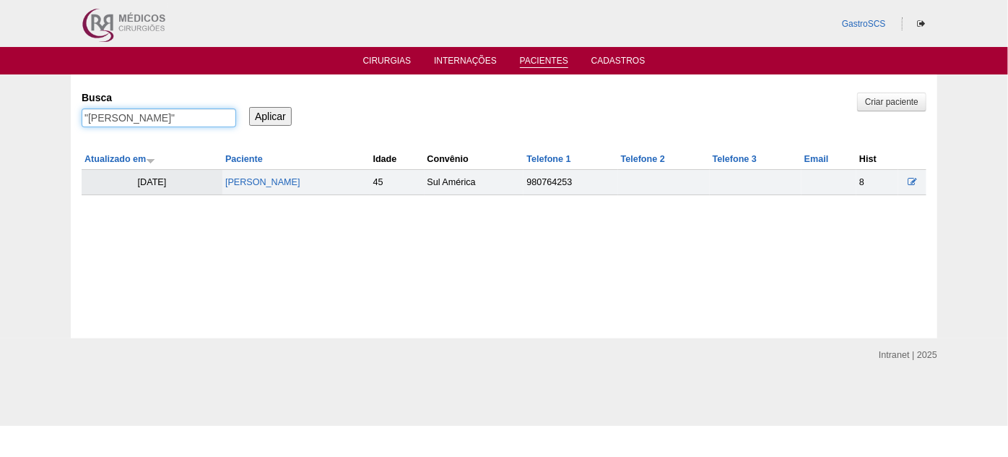
click at [249, 107] on input "Aplicar" at bounding box center [270, 116] width 43 height 19
click at [282, 184] on link "João Henrique Cavallini Ferreira" at bounding box center [262, 182] width 75 height 10
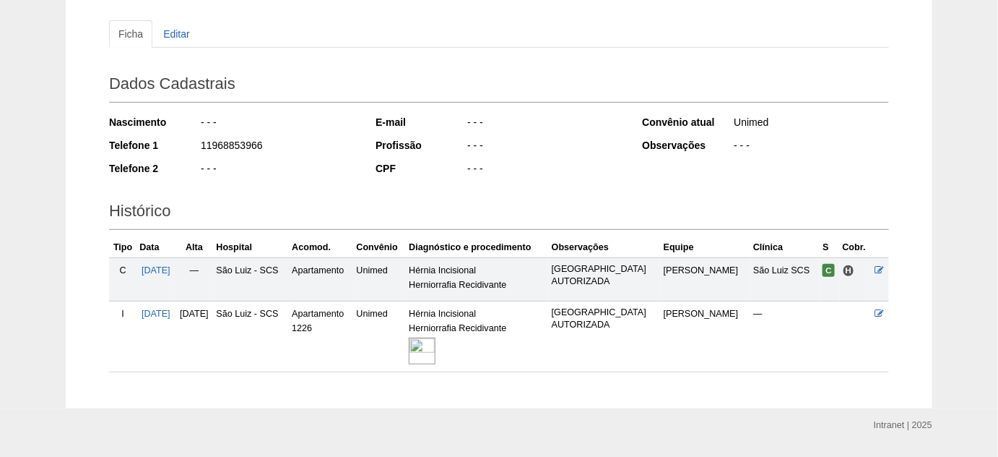
scroll to position [183, 0]
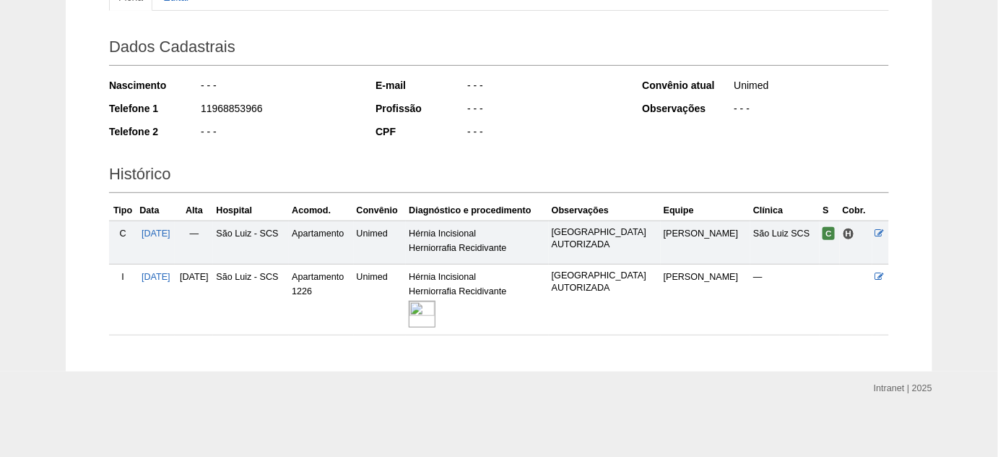
click at [436, 321] on img at bounding box center [422, 314] width 27 height 27
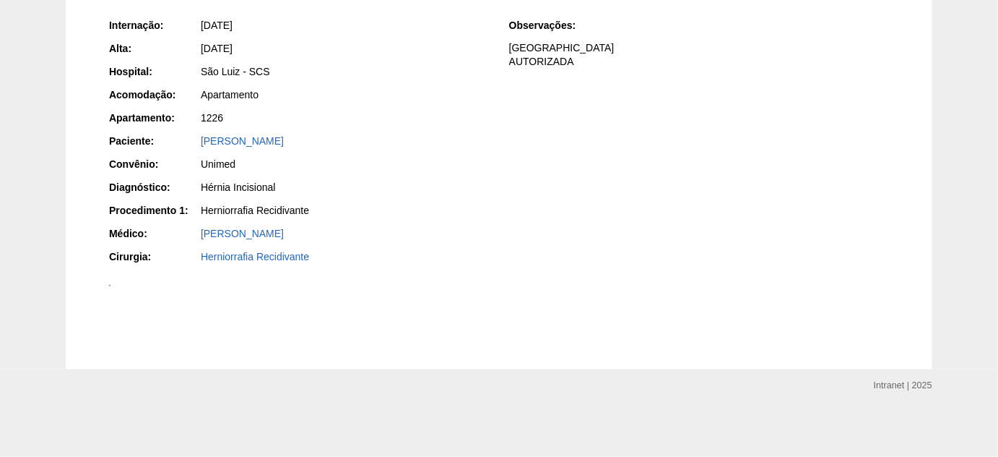
scroll to position [525, 0]
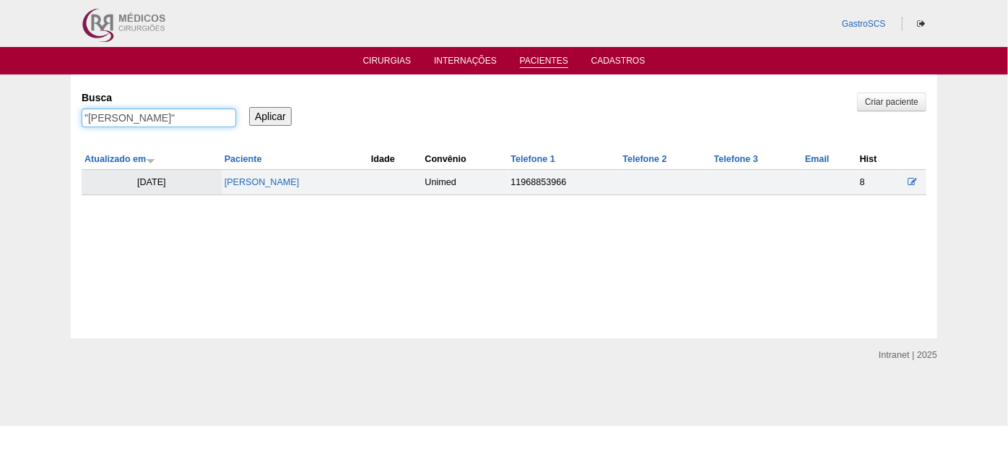
drag, startPoint x: 229, startPoint y: 116, endPoint x: 91, endPoint y: 118, distance: 138.0
click at [91, 118] on input ""[PERSON_NAME]"" at bounding box center [159, 117] width 155 height 19
click at [98, 117] on input ""Ja"" at bounding box center [159, 117] width 155 height 19
paste input "Kleber Piante"
type input ""Kleber Piante""
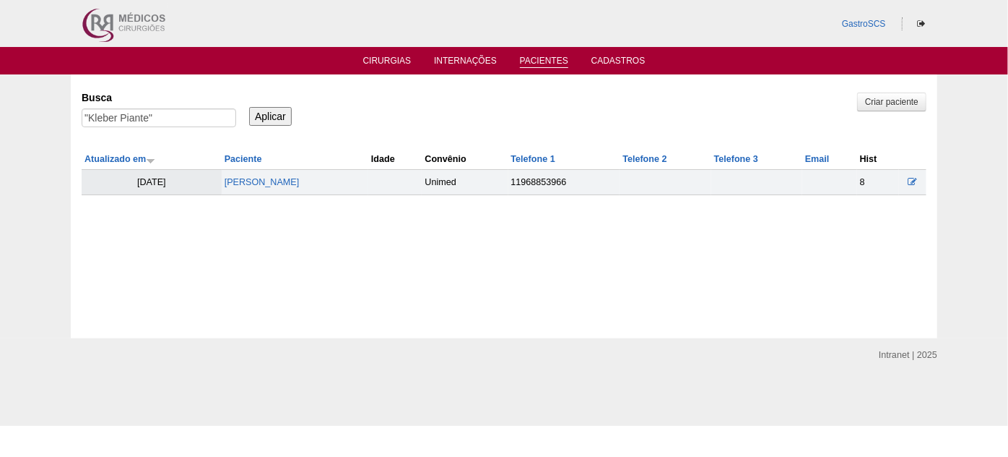
click at [275, 121] on input "Aplicar" at bounding box center [270, 116] width 43 height 19
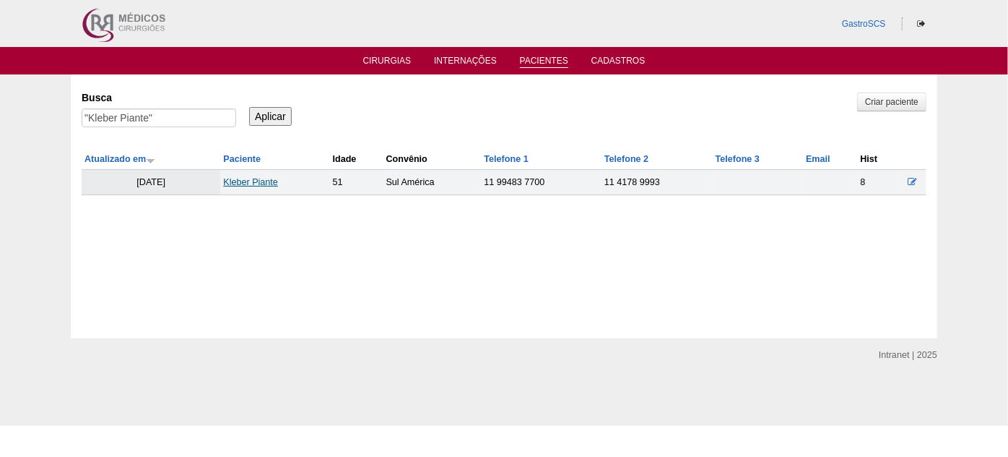
click at [243, 178] on link "Kleber Piante" at bounding box center [250, 182] width 55 height 10
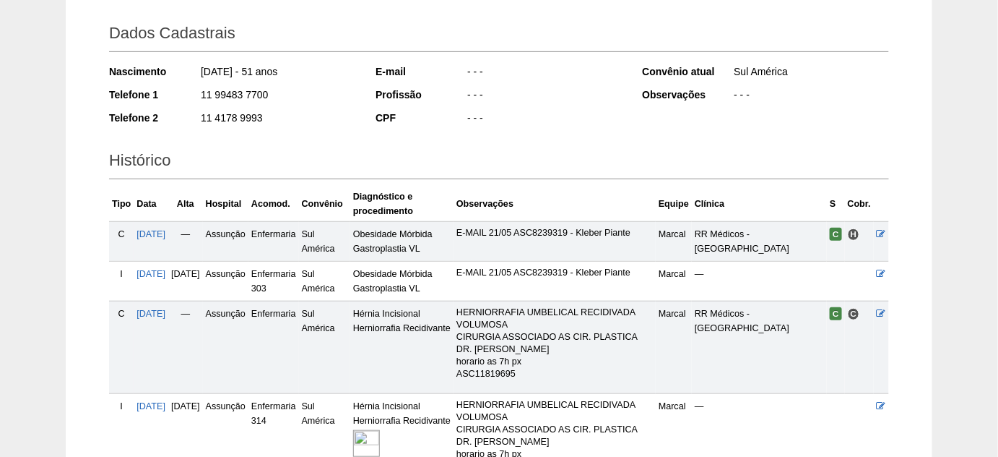
scroll to position [262, 0]
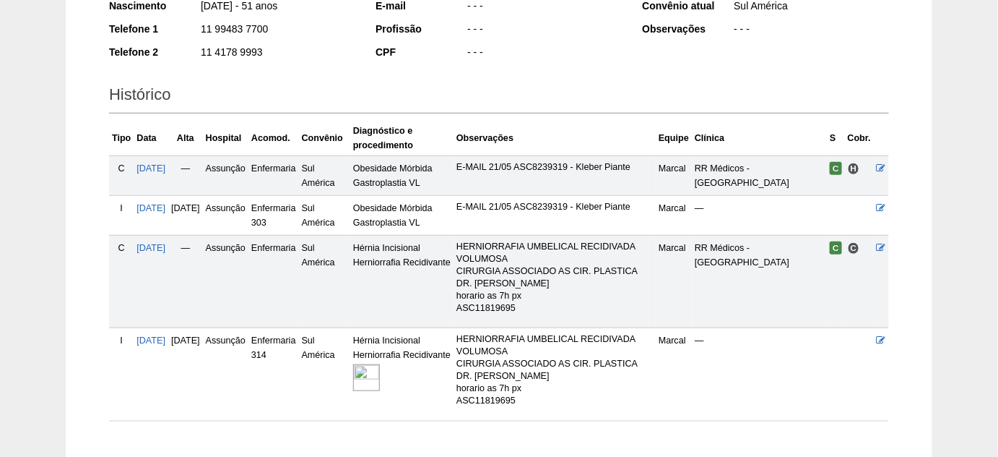
click at [380, 373] on img at bounding box center [366, 377] width 27 height 27
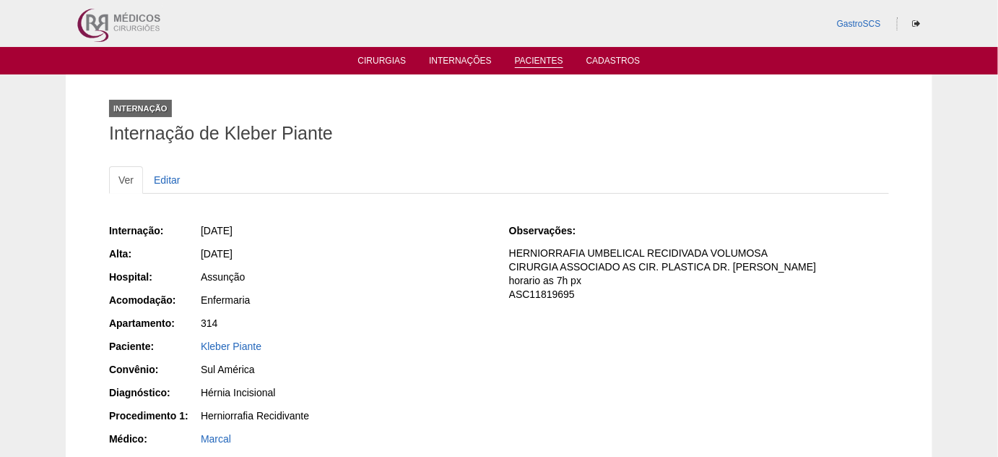
click at [521, 62] on link "Pacientes" at bounding box center [539, 62] width 48 height 12
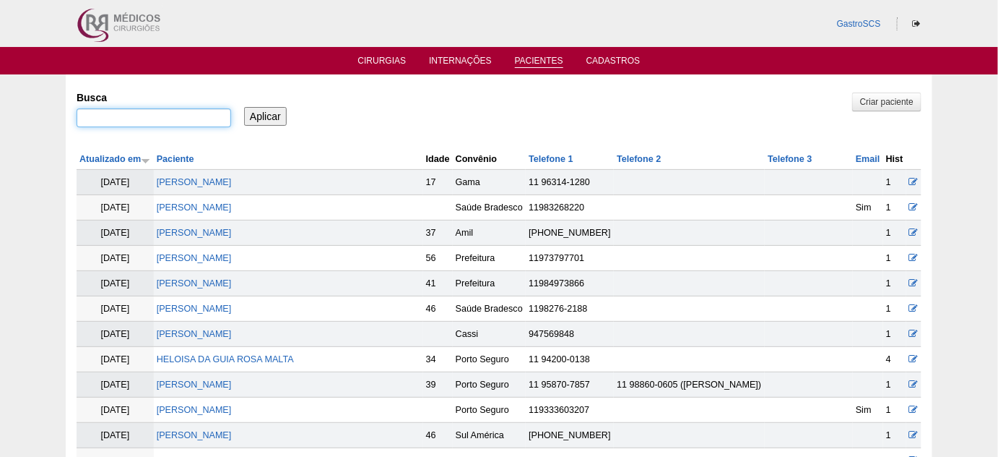
click at [214, 121] on input "Busca" at bounding box center [154, 117] width 155 height 19
paste input "Alexandre de Lima Alves"
type input "Alexandre de Lima Alves"
click at [275, 111] on input "Aplicar" at bounding box center [265, 116] width 43 height 19
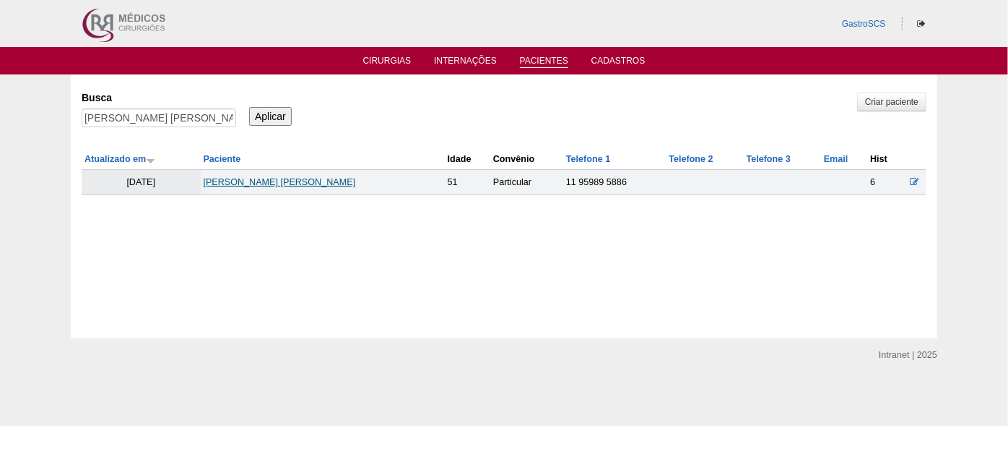
click at [293, 182] on link "[PERSON_NAME] [PERSON_NAME]" at bounding box center [280, 182] width 152 height 10
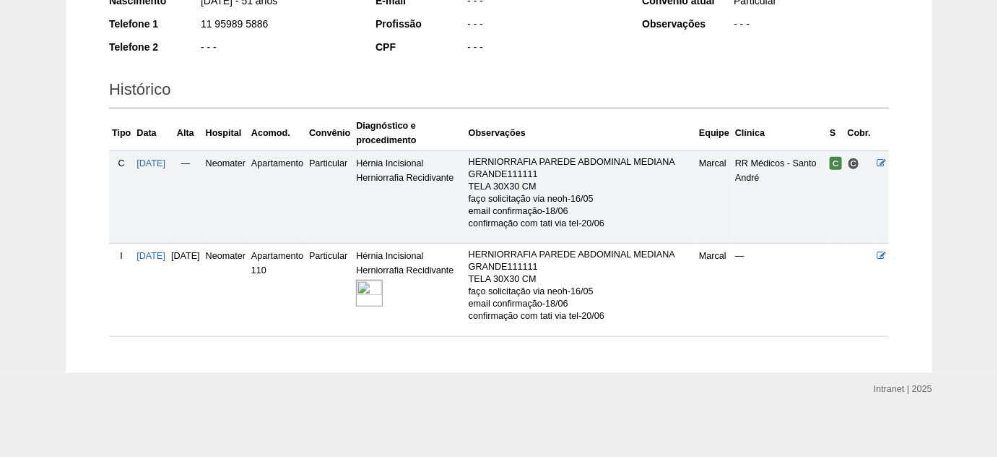
scroll to position [268, 0]
click at [383, 294] on img at bounding box center [369, 292] width 27 height 27
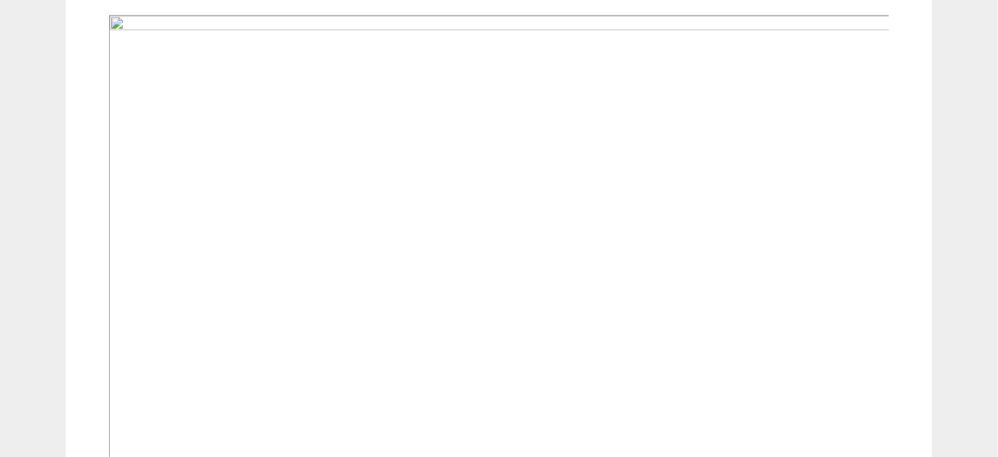
scroll to position [525, 0]
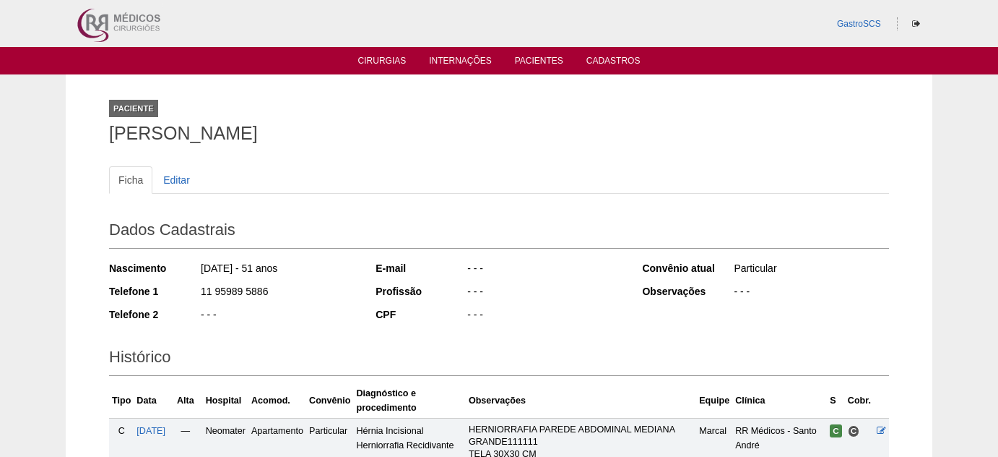
scroll to position [267, 0]
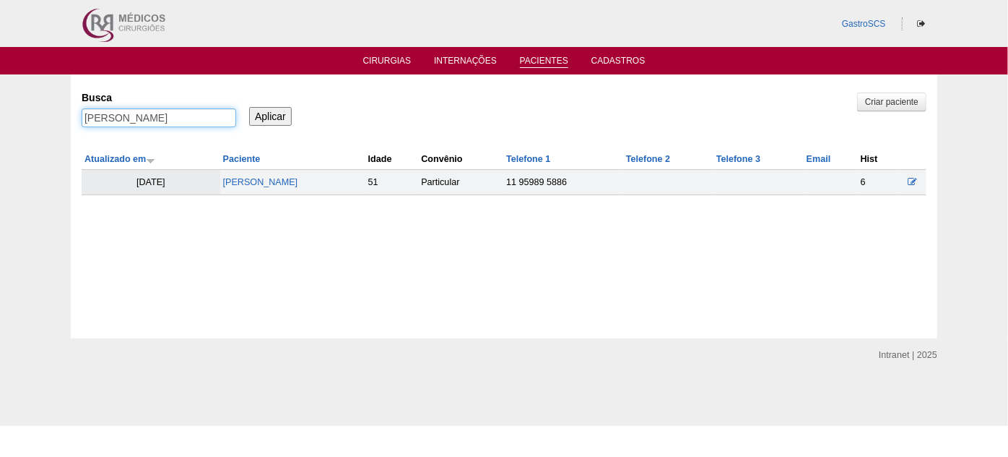
drag, startPoint x: 198, startPoint y: 115, endPoint x: 17, endPoint y: 106, distance: 180.8
click at [17, 105] on div "Pacientes Criar paciente Busca Alexandre de Lima Alves Aplicar Atualizado em Pa…" at bounding box center [504, 206] width 1008 height 264
paste input "JOSE EVARISTO DE OLIVEIRA JUNIOR"
type input ""JOSE EVARISTO DE OLIVEIRA JUNIOR""
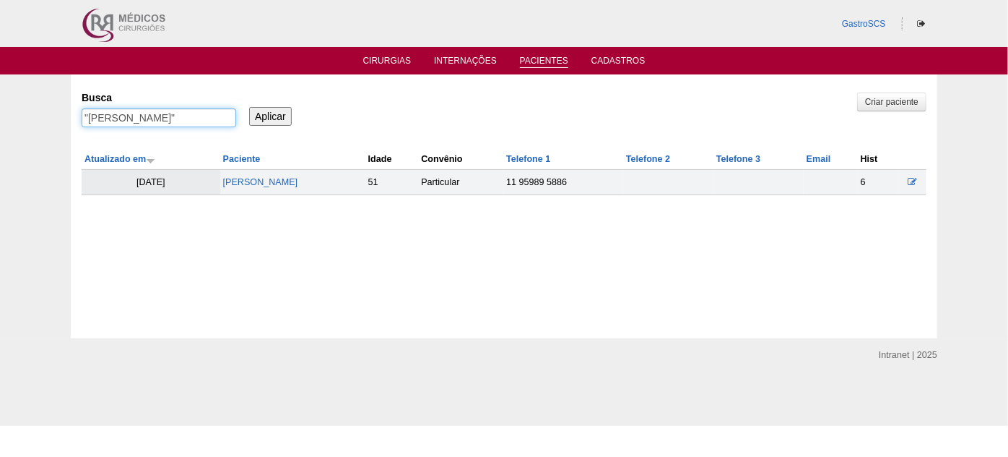
click at [249, 107] on input "Aplicar" at bounding box center [270, 116] width 43 height 19
click at [316, 188] on td "[PERSON_NAME]" at bounding box center [289, 182] width 143 height 25
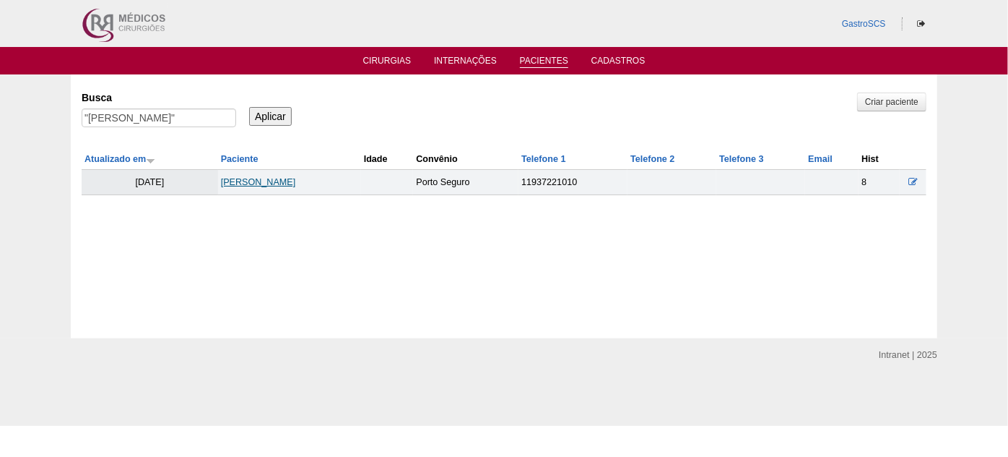
click at [296, 183] on link "[PERSON_NAME]" at bounding box center [258, 182] width 75 height 10
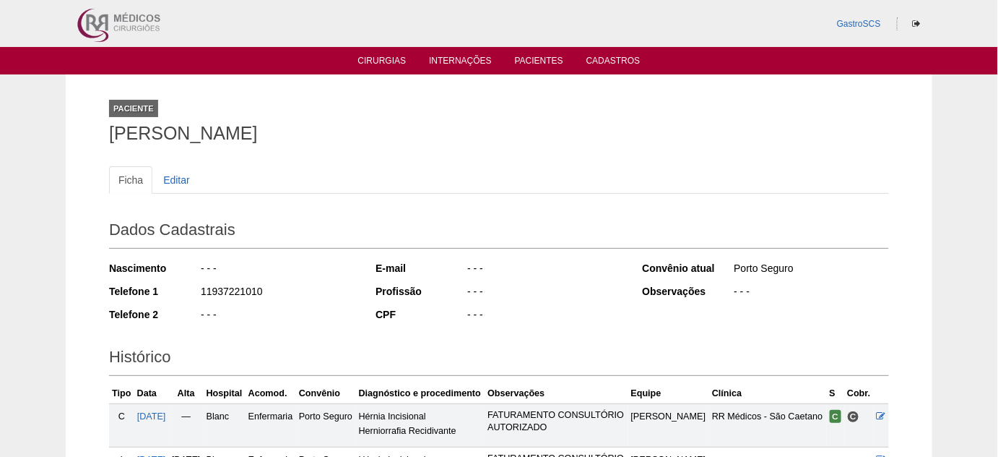
scroll to position [131, 0]
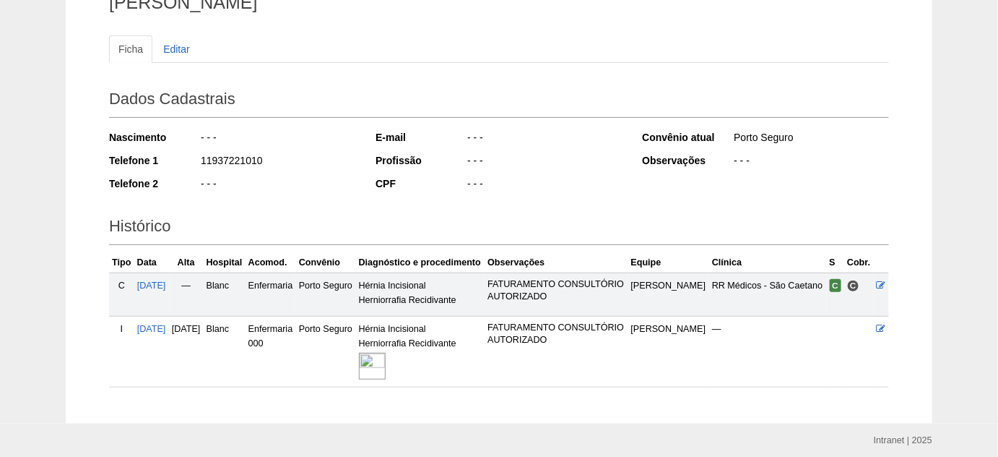
click at [386, 353] on img at bounding box center [372, 366] width 27 height 27
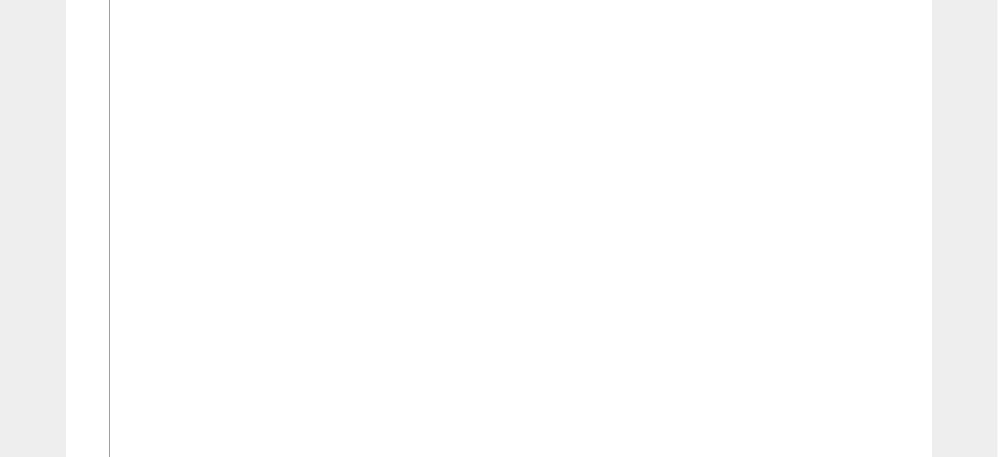
scroll to position [591, 0]
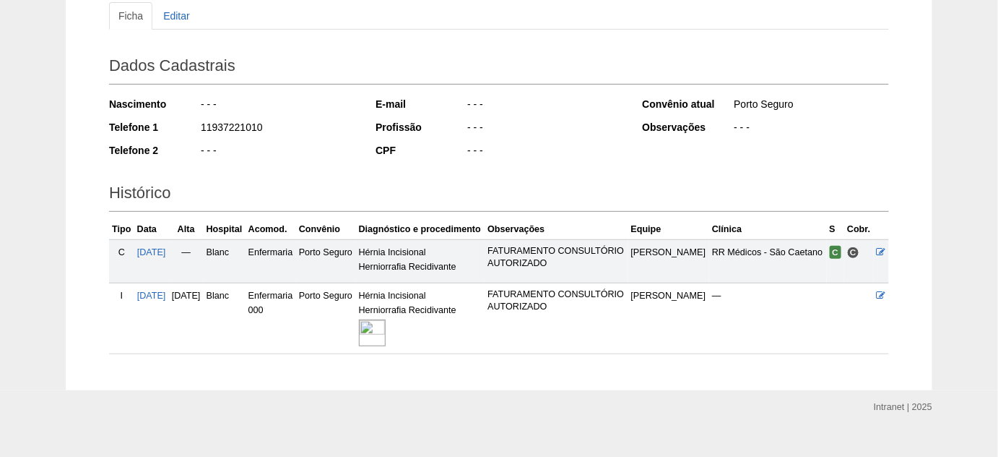
scroll to position [183, 0]
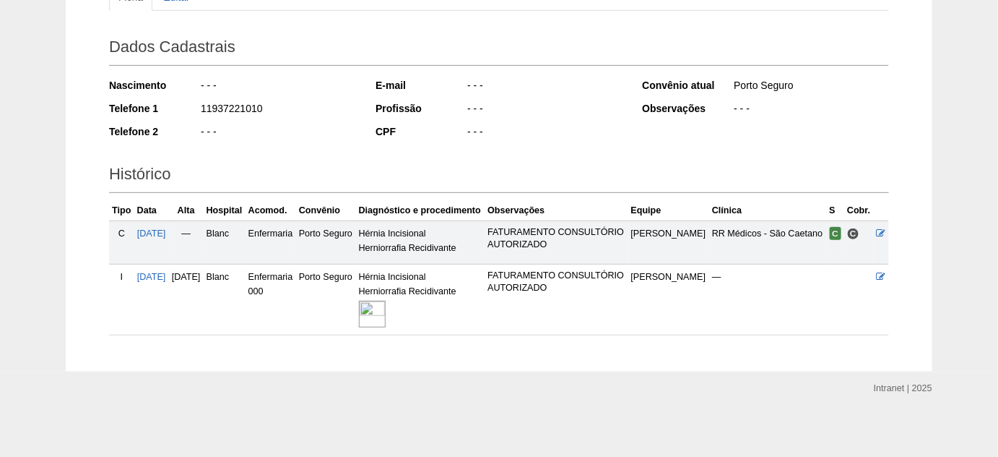
click at [386, 309] on img at bounding box center [372, 314] width 27 height 27
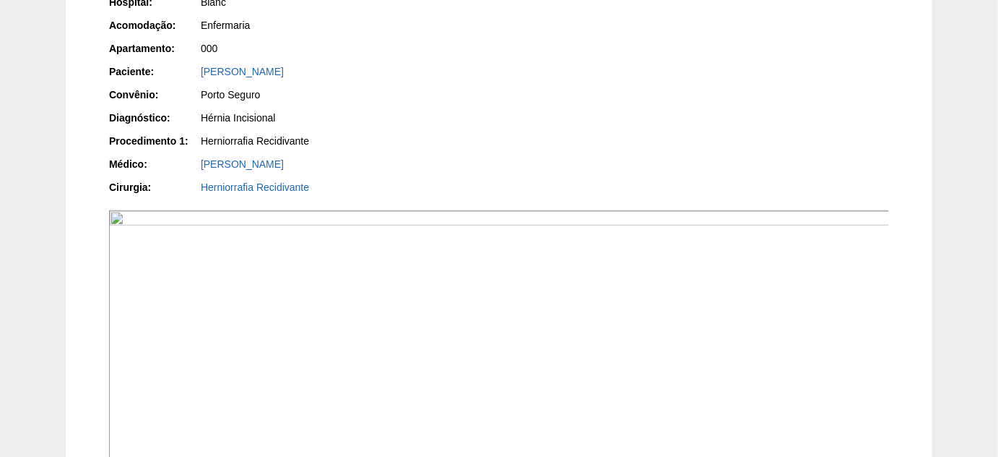
scroll to position [394, 0]
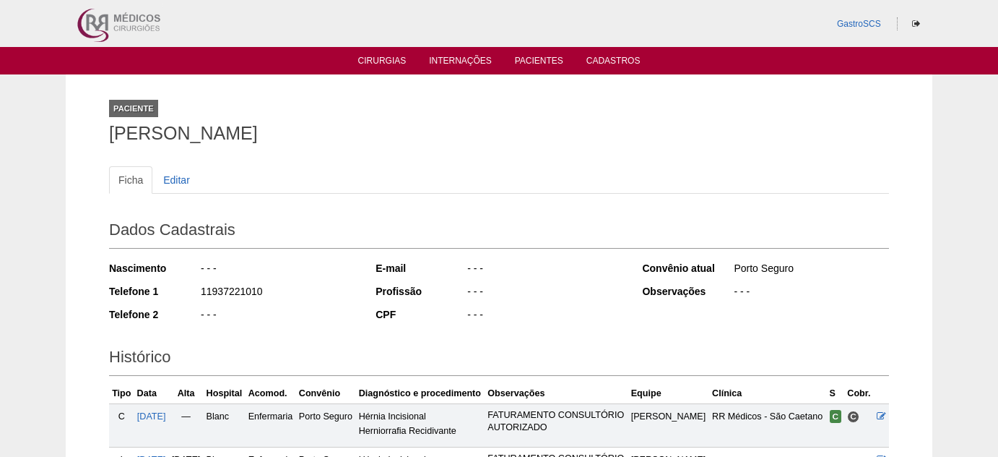
scroll to position [175, 0]
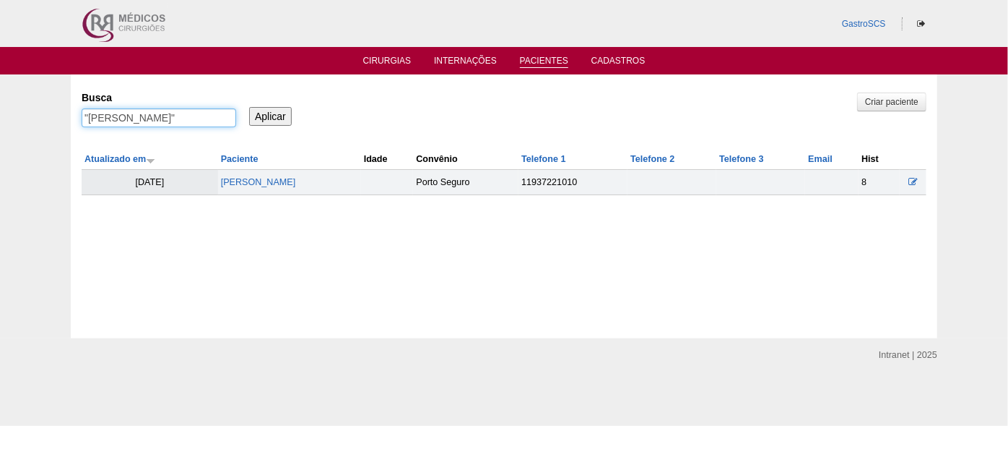
click at [144, 116] on input ""[PERSON_NAME]"" at bounding box center [159, 117] width 155 height 19
paste input "[PERSON_NAME][GEOGRAPHIC_DATA]"
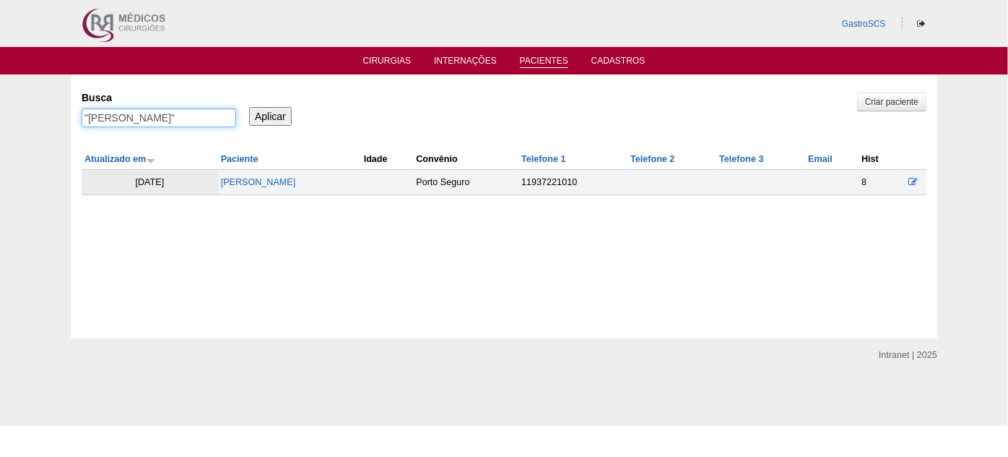
type input ""[PERSON_NAME]""
click at [249, 107] on input "Aplicar" at bounding box center [270, 116] width 43 height 19
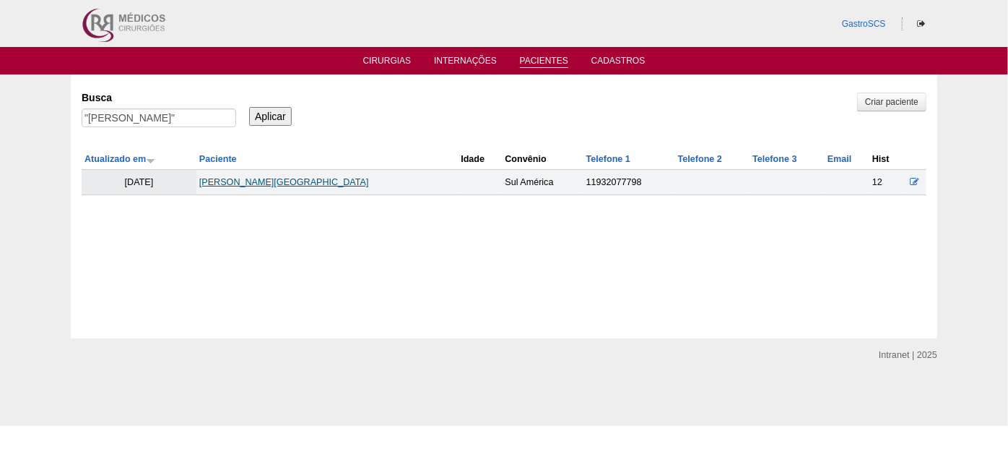
click at [240, 181] on link "[PERSON_NAME][GEOGRAPHIC_DATA]" at bounding box center [284, 182] width 170 height 10
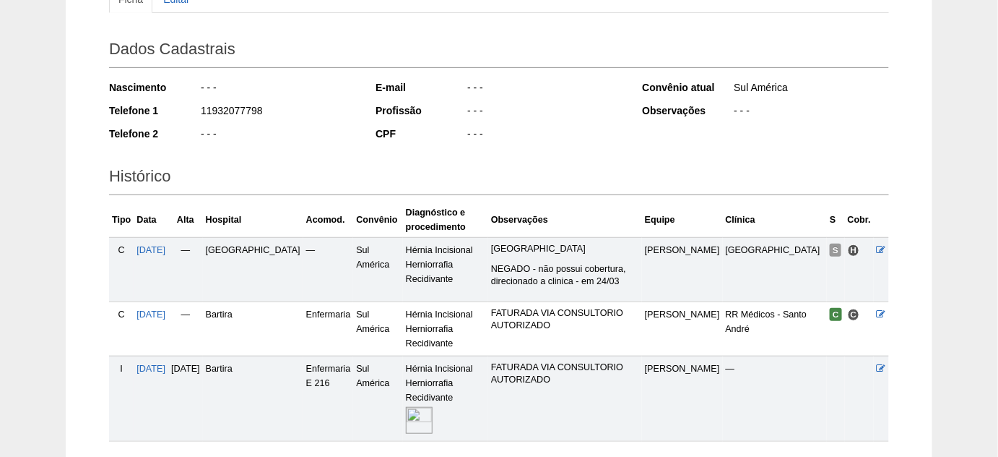
scroll to position [196, 0]
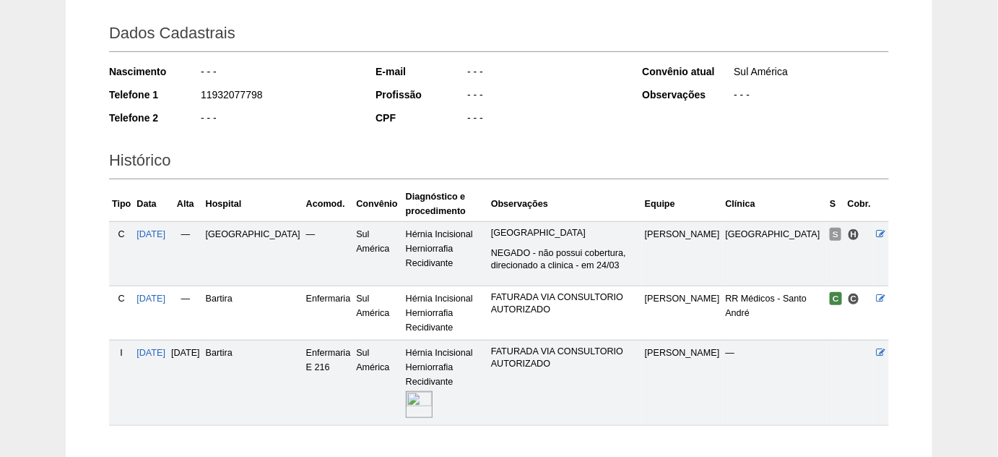
click at [406, 391] on img at bounding box center [419, 404] width 27 height 27
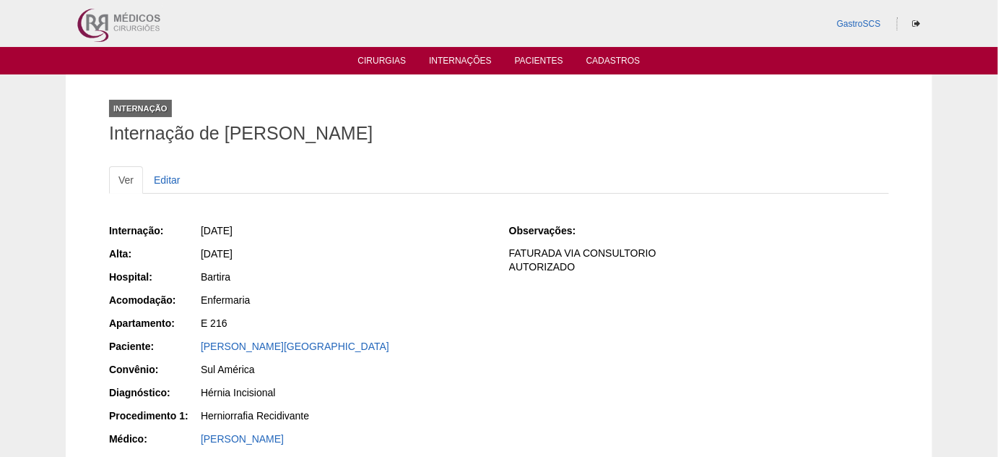
click at [371, 53] on ul "Cirurgias Internações Pacientes Cadastros" at bounding box center [499, 60] width 998 height 27
click at [371, 60] on link "Cirurgias" at bounding box center [382, 62] width 48 height 12
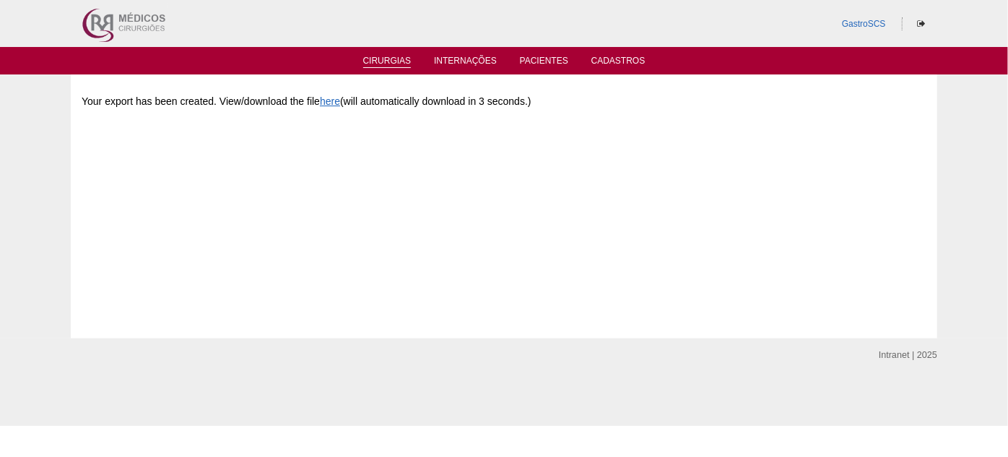
click at [391, 63] on link "Cirurgias" at bounding box center [387, 62] width 48 height 12
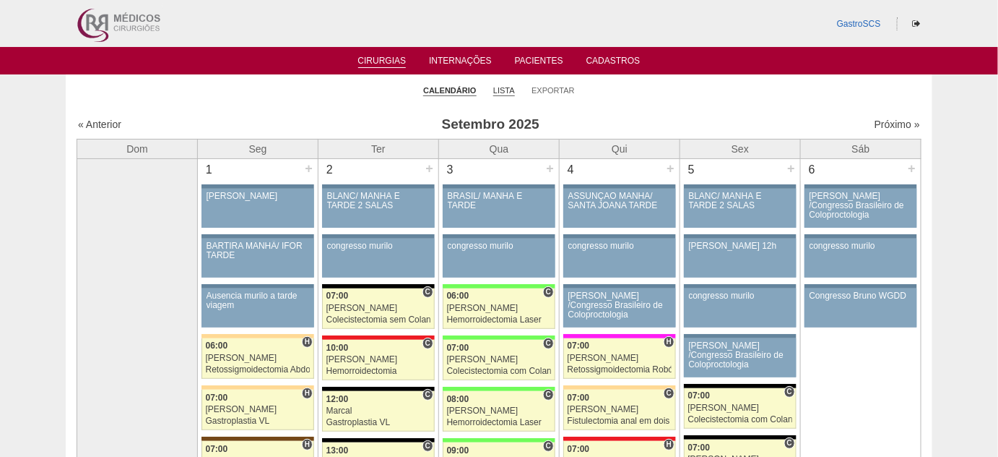
click at [510, 90] on link "Lista" at bounding box center [504, 90] width 22 height 11
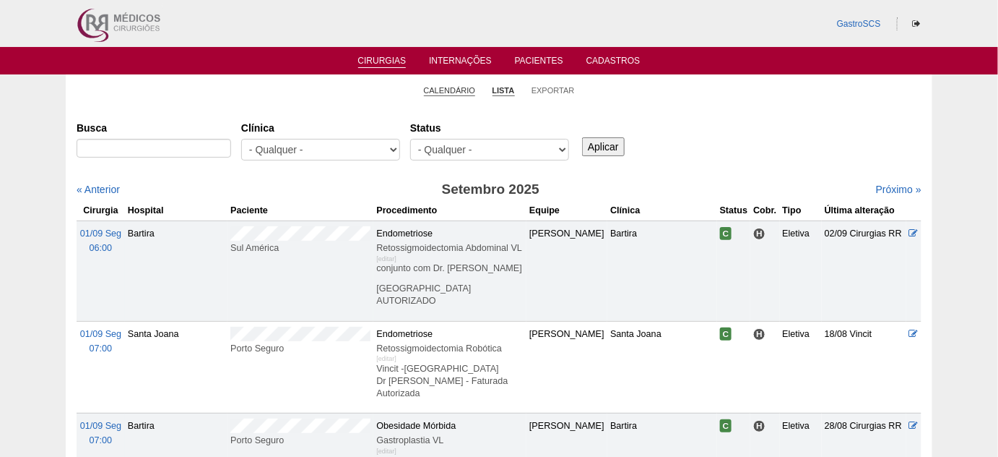
click at [440, 90] on link "Calendário" at bounding box center [450, 90] width 52 height 11
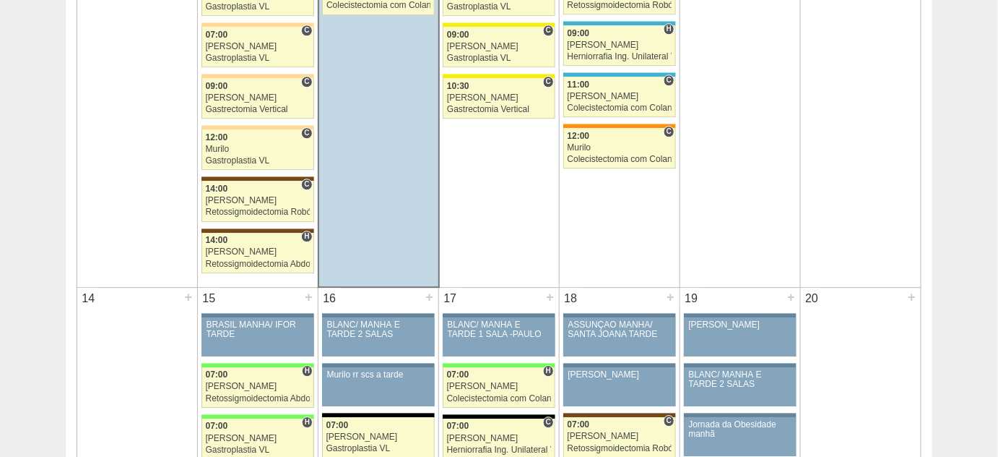
scroll to position [1182, 0]
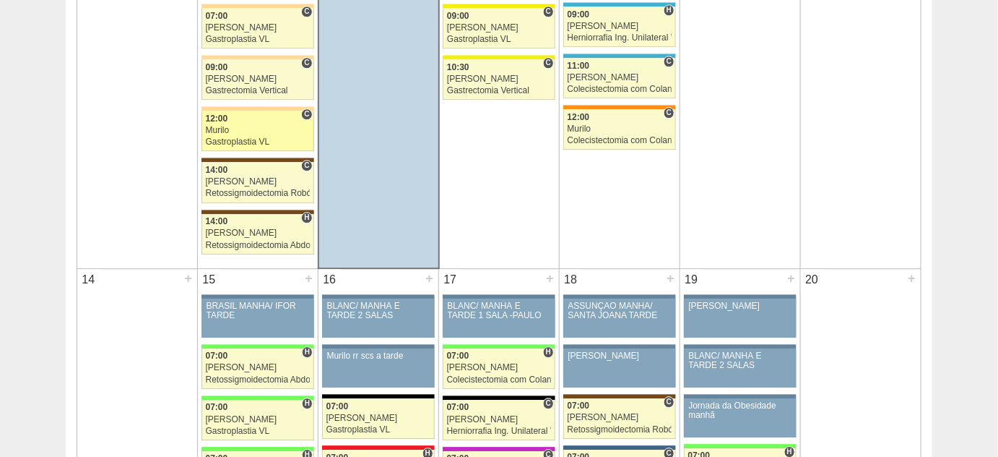
click at [222, 129] on div "Murilo" at bounding box center [258, 130] width 104 height 9
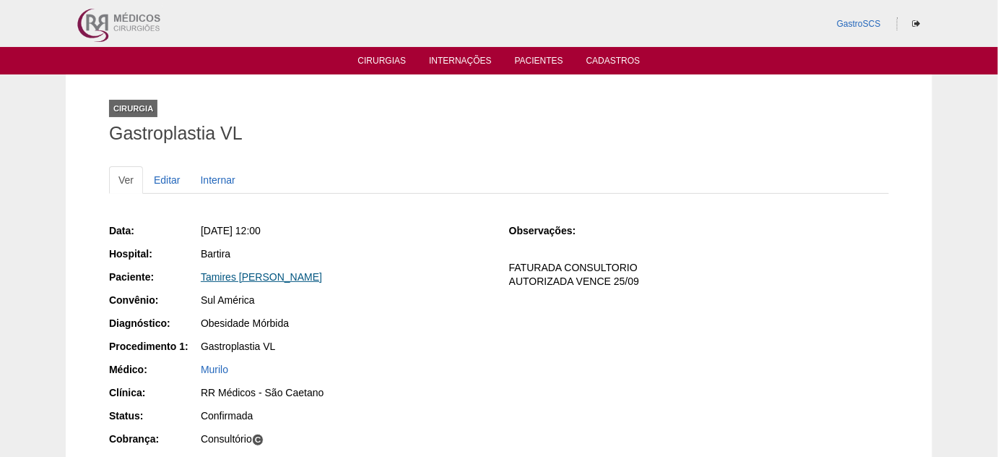
click at [288, 273] on link "Tamires [PERSON_NAME]" at bounding box center [261, 277] width 121 height 12
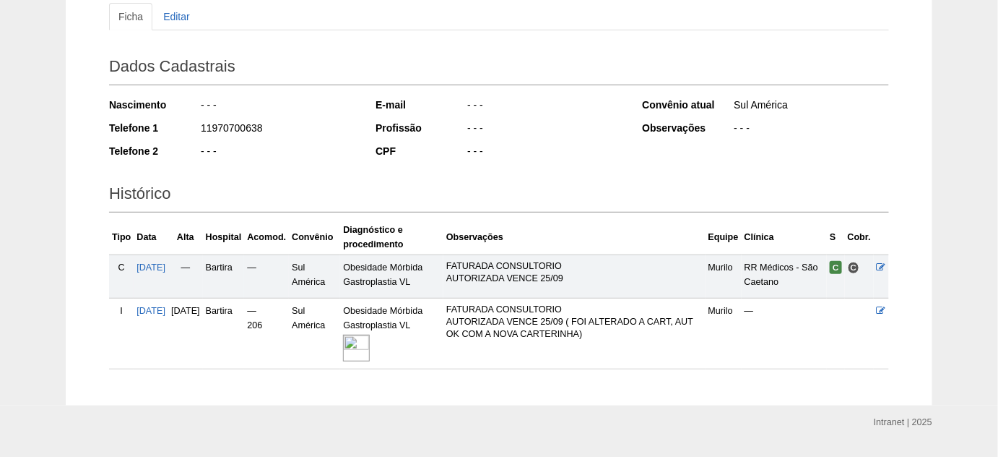
scroll to position [196, 0]
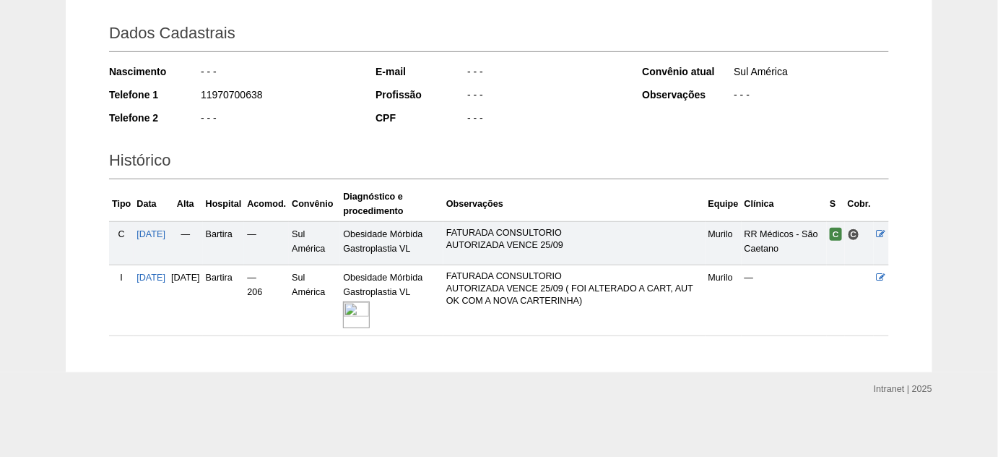
click at [370, 306] on img at bounding box center [356, 314] width 27 height 27
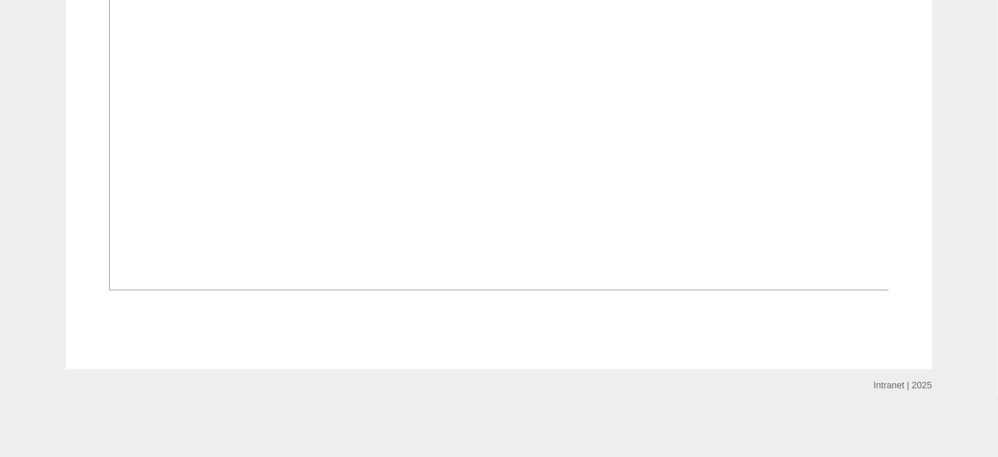
scroll to position [985, 0]
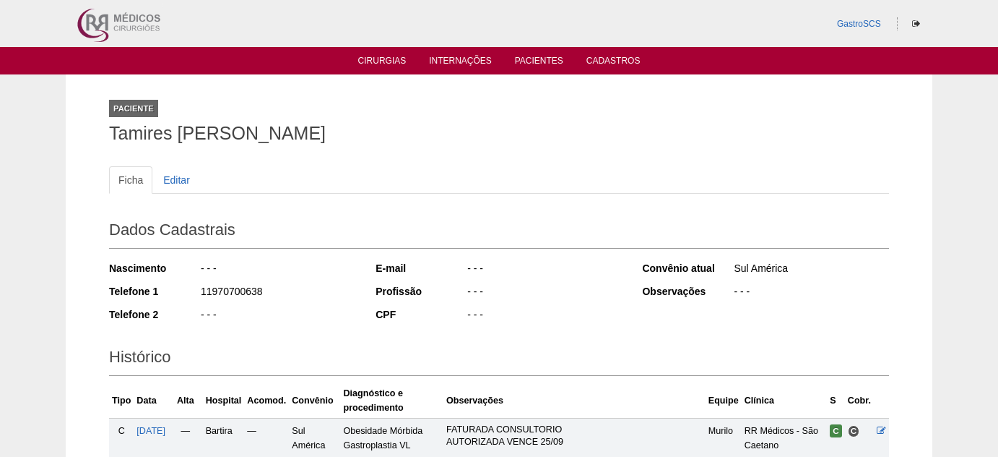
scroll to position [196, 0]
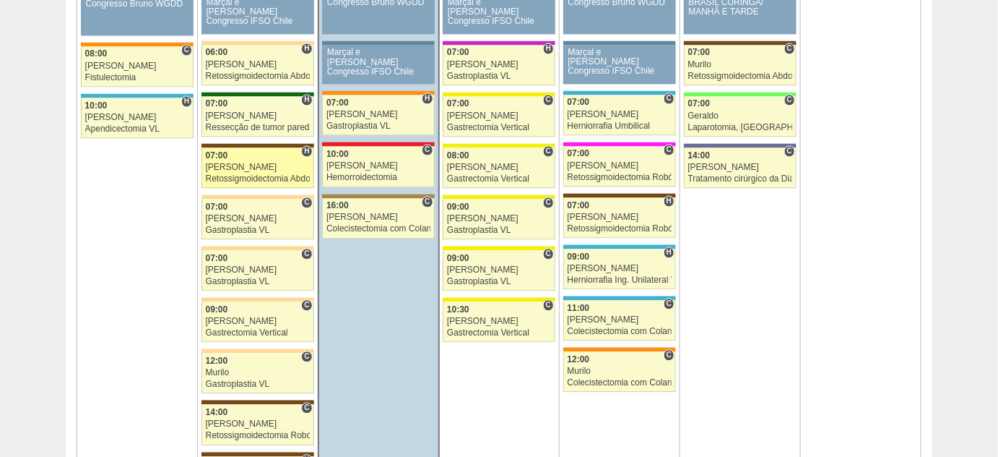
scroll to position [919, 0]
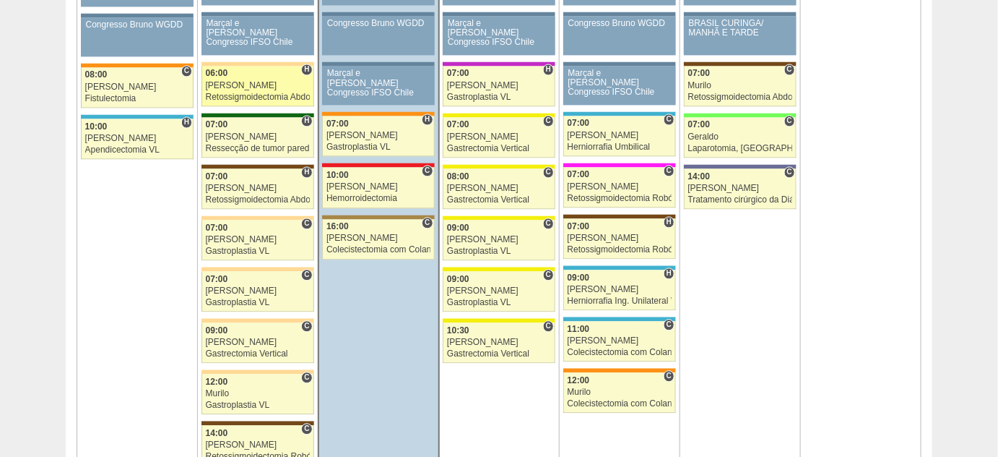
click at [224, 92] on div "Retossigmoidectomia Abdominal VL" at bounding box center [258, 96] width 104 height 9
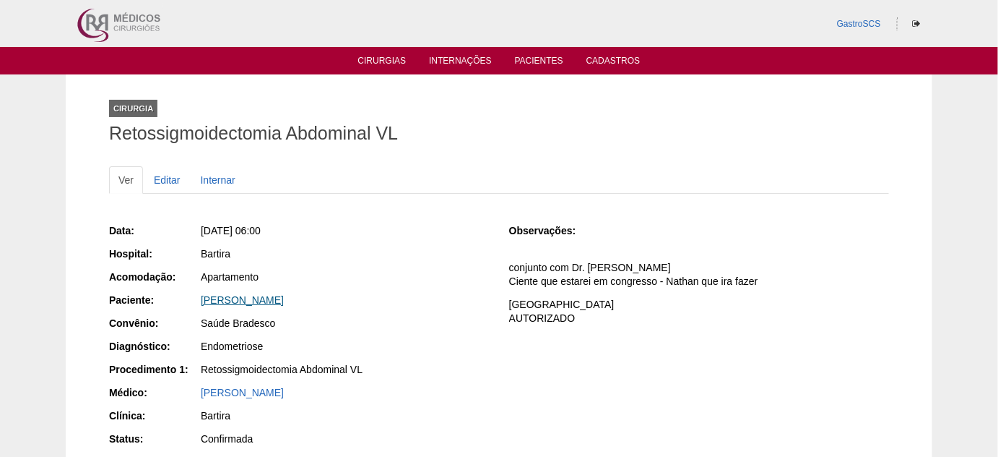
click at [284, 300] on link "[PERSON_NAME]" at bounding box center [242, 300] width 83 height 12
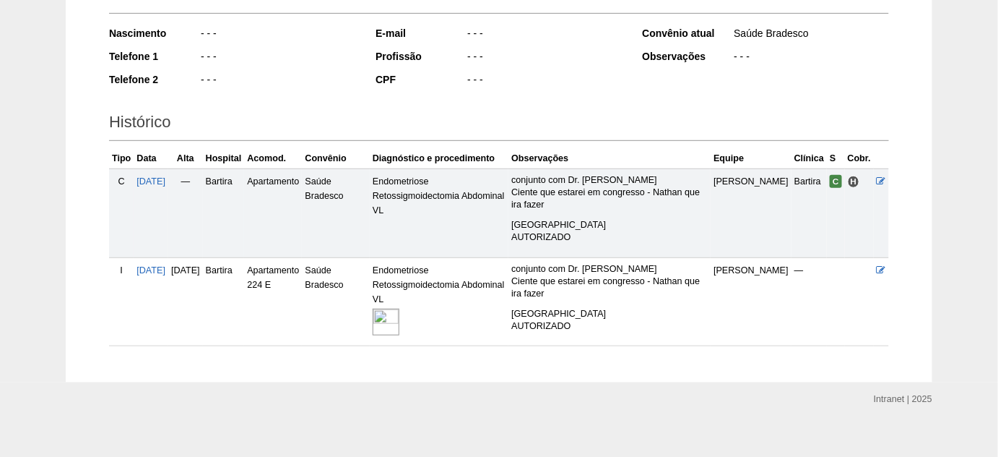
scroll to position [246, 0]
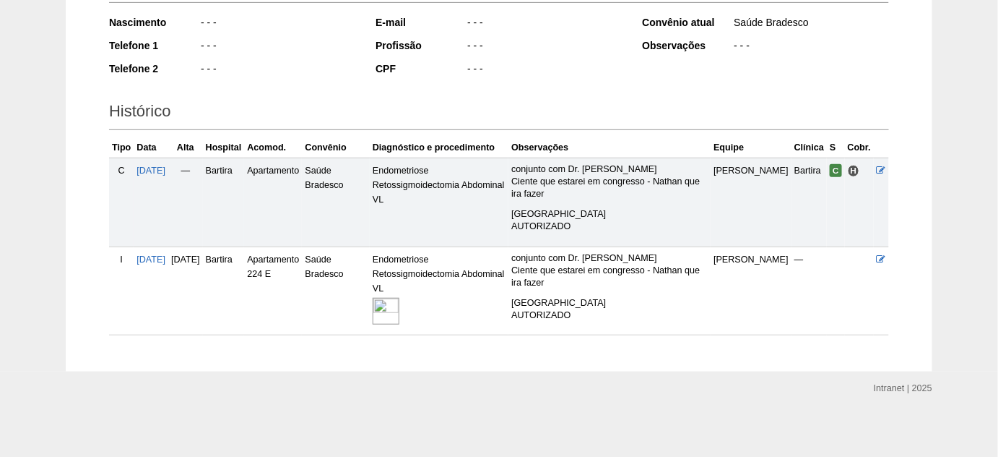
click at [399, 306] on img at bounding box center [386, 311] width 27 height 27
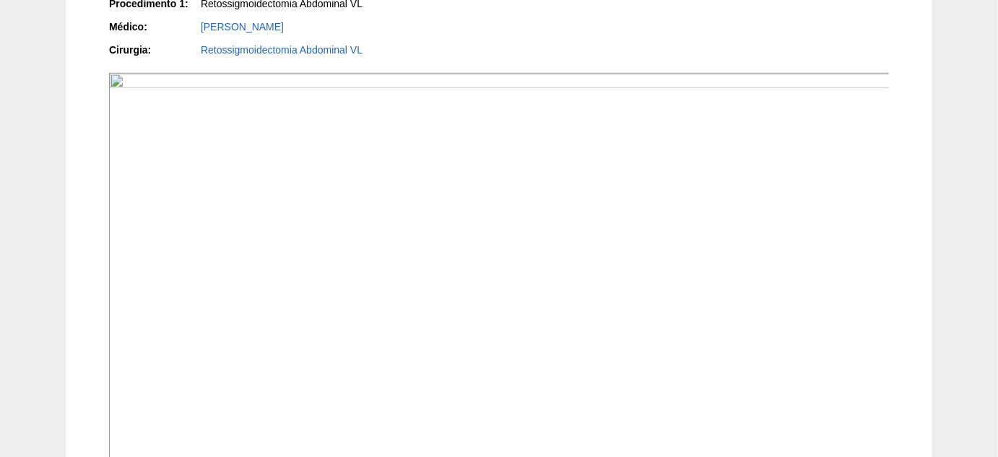
scroll to position [394, 0]
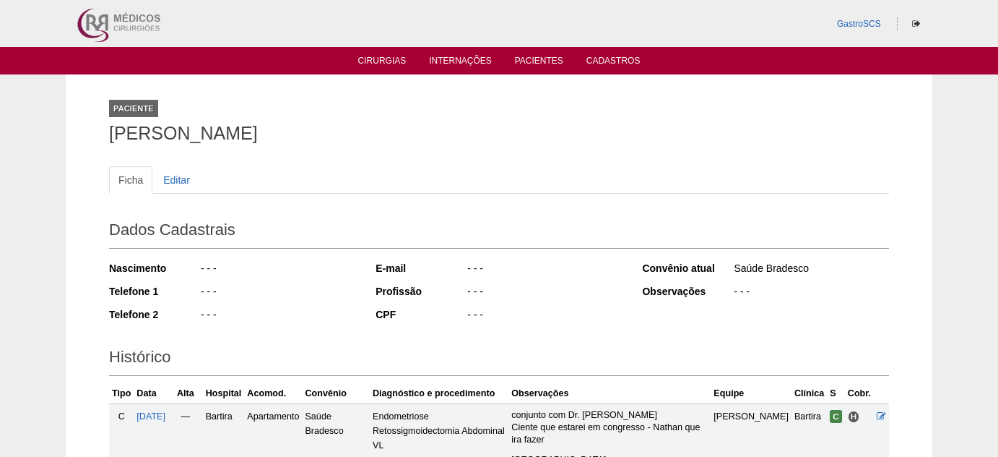
scroll to position [246, 0]
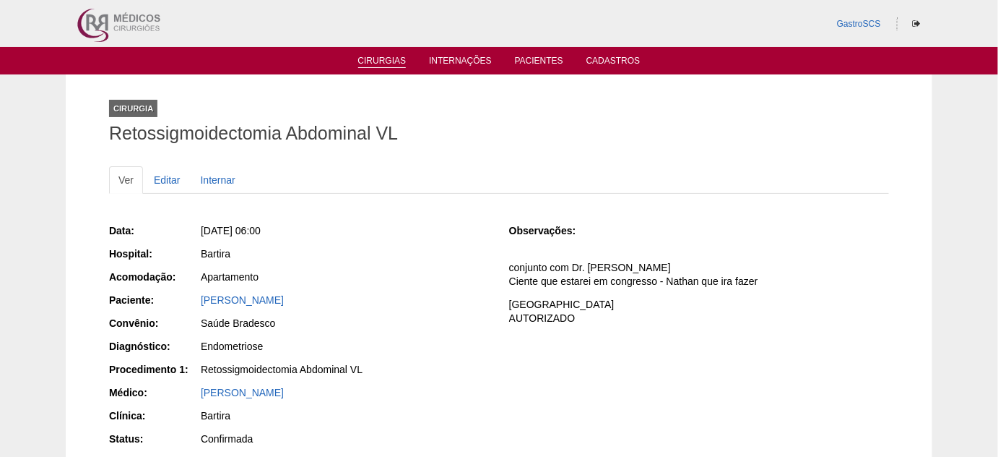
click at [370, 59] on link "Cirurgias" at bounding box center [382, 62] width 48 height 12
